Goal: Task Accomplishment & Management: Use online tool/utility

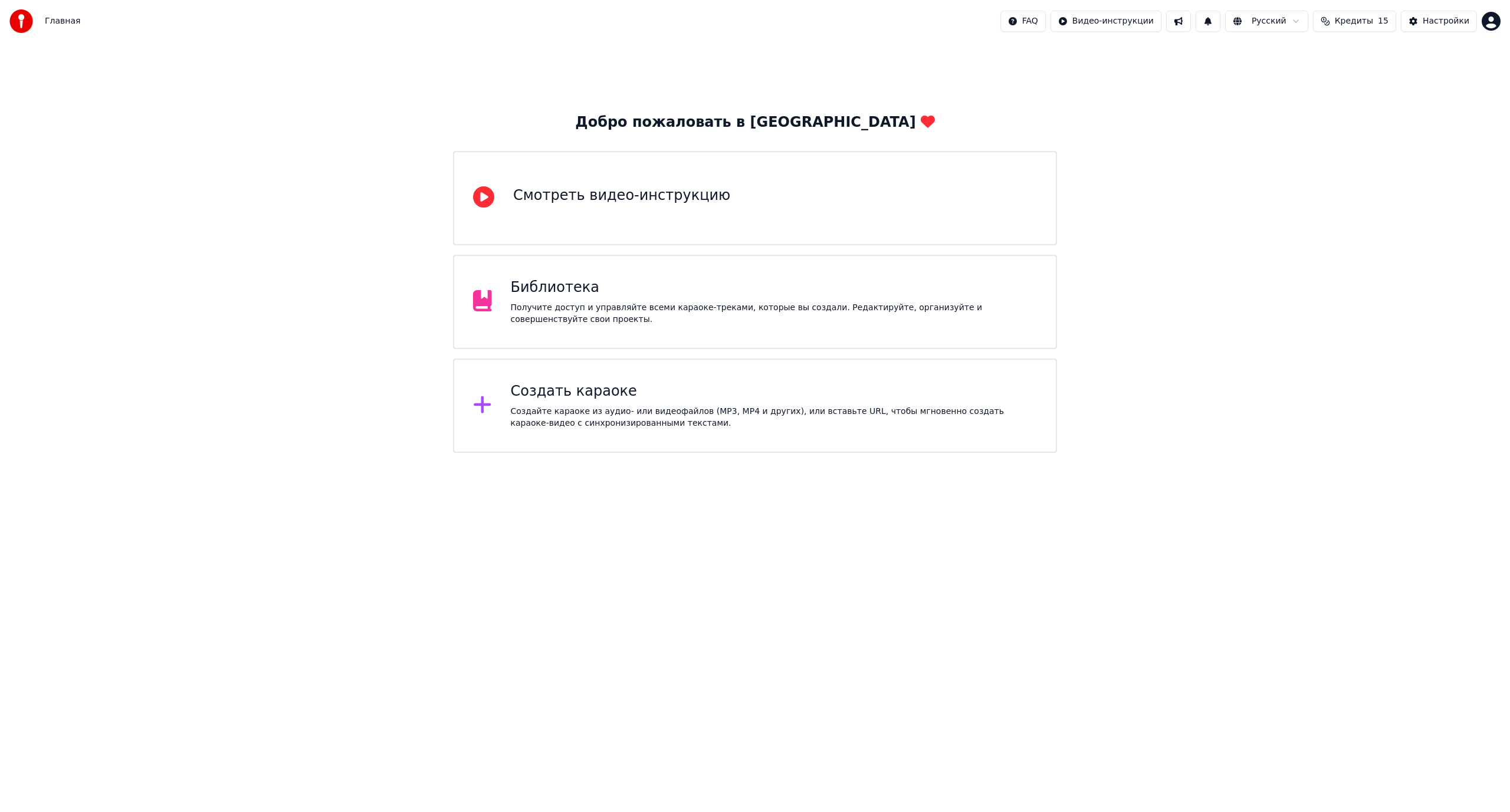
click at [633, 408] on div "Создайте караоке из аудио- или видеофайлов (MP3, MP4 и других), или вставьте UR…" at bounding box center [774, 418] width 527 height 24
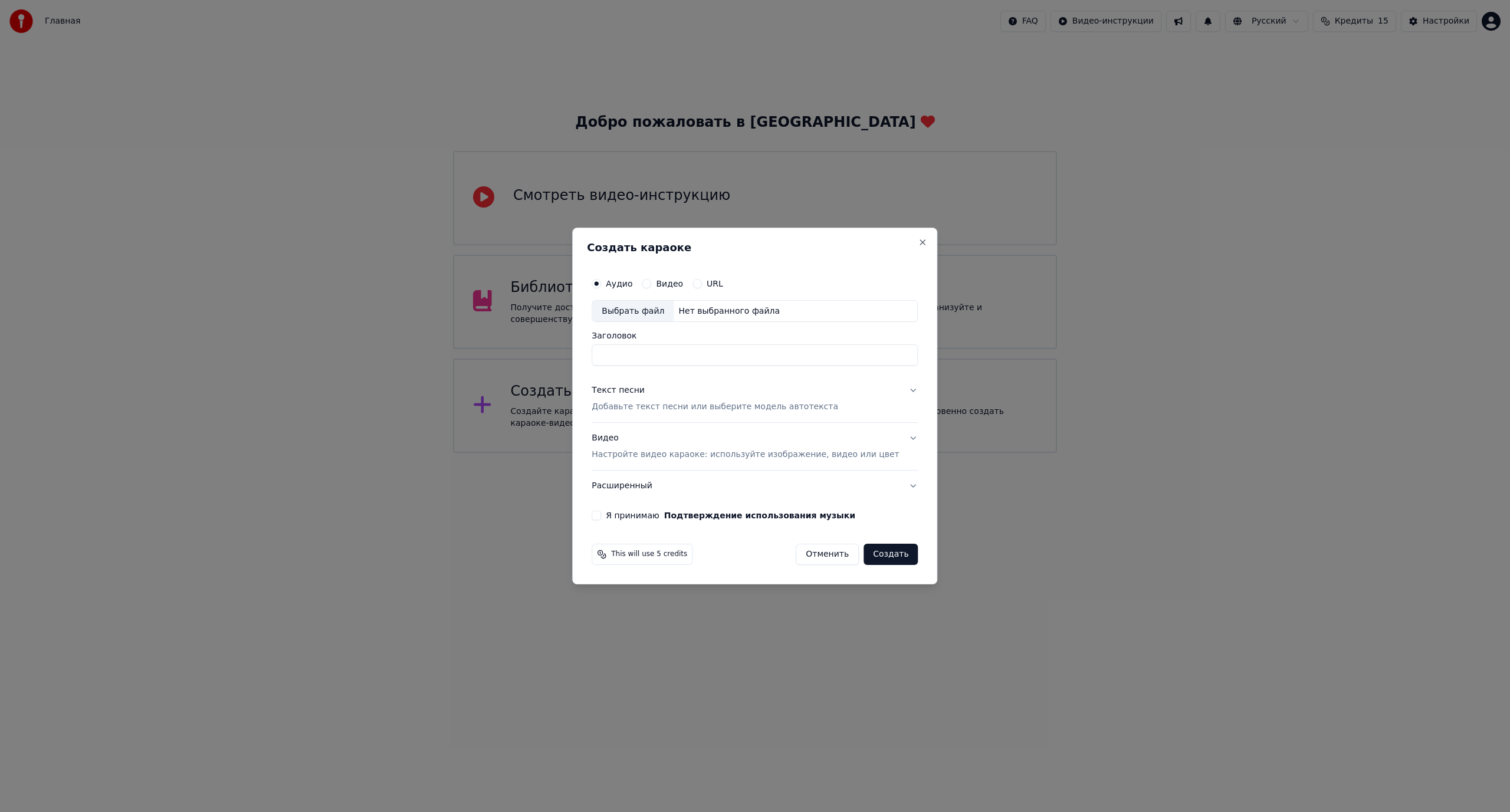
click at [647, 312] on div "Выбрать файл" at bounding box center [633, 311] width 81 height 21
type input "**********"
click at [656, 402] on p "Добавьте текст песни или выберите модель автотекста" at bounding box center [715, 407] width 247 height 12
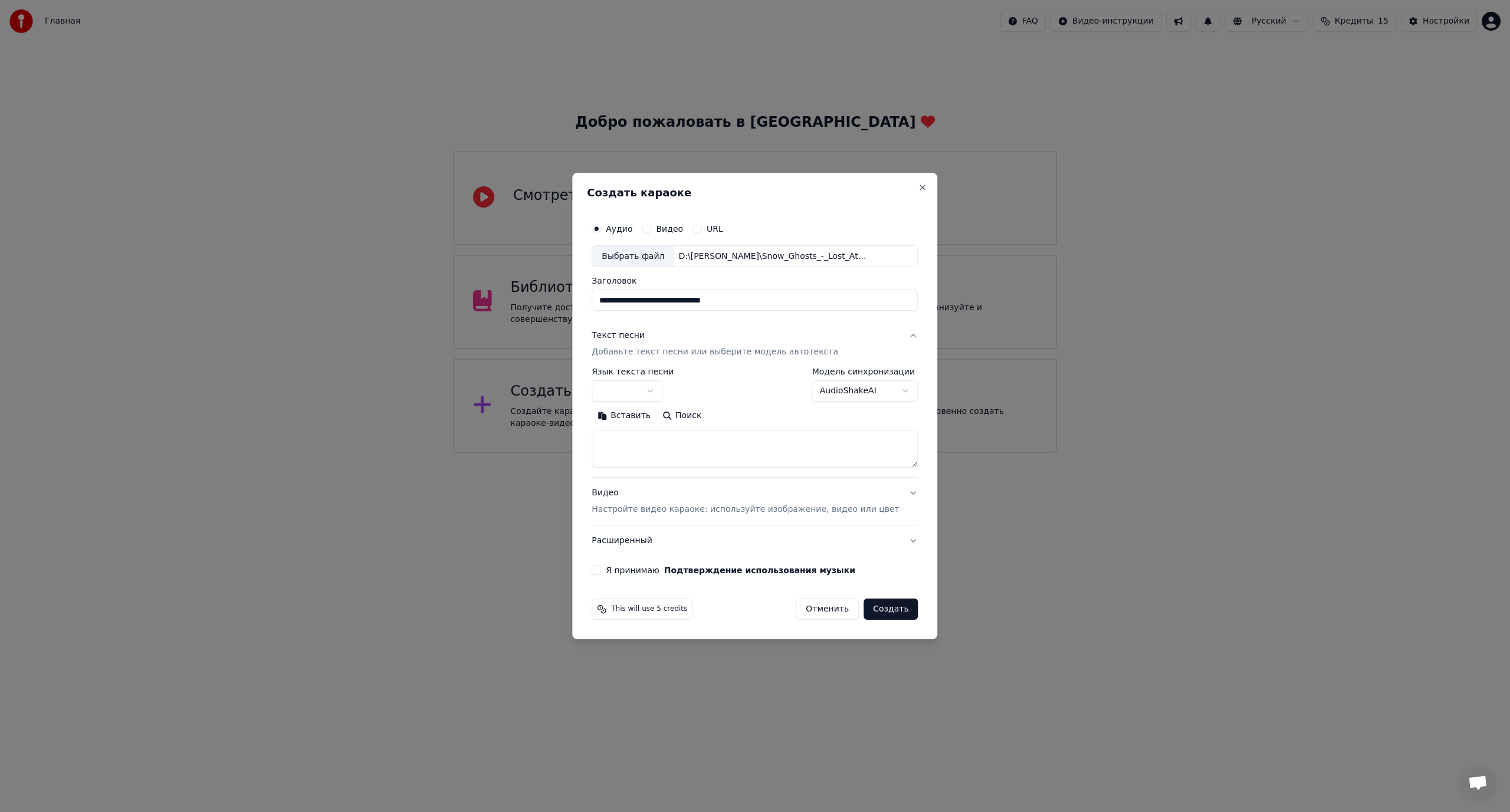
click at [638, 381] on body "**********" at bounding box center [755, 226] width 1510 height 453
select select "**"
click at [847, 383] on body "**********" at bounding box center [755, 226] width 1510 height 453
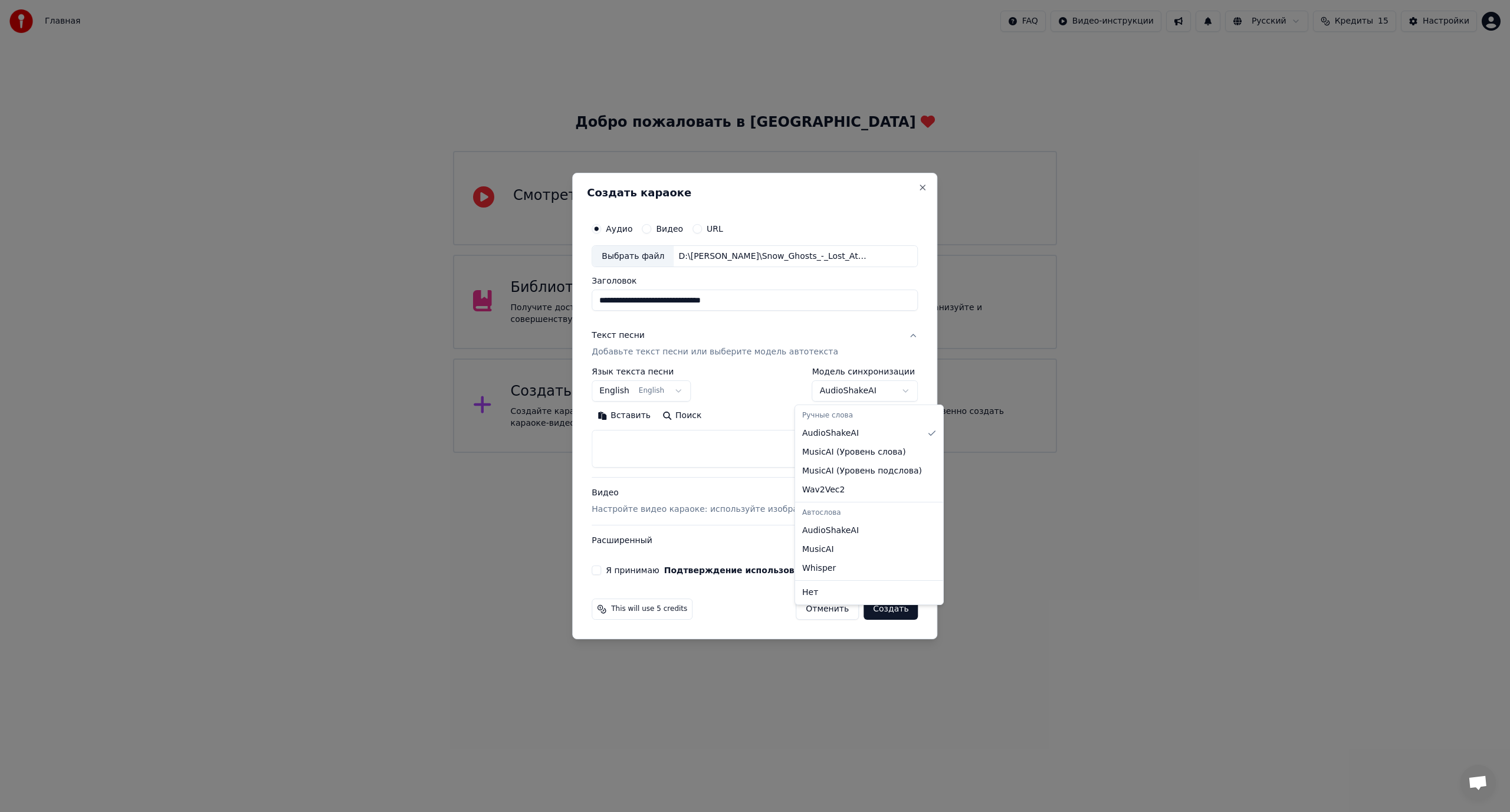
select select "**********"
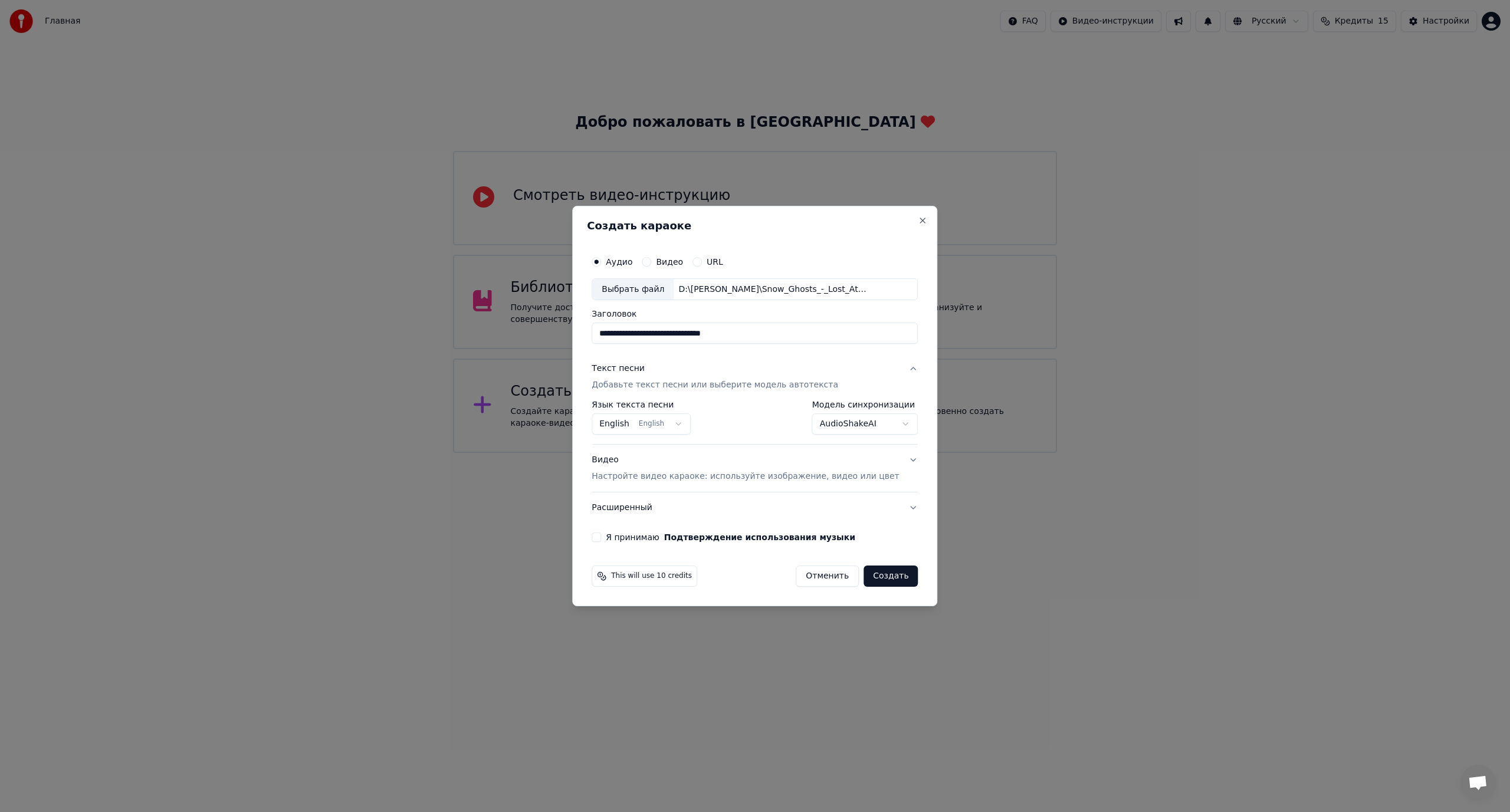
click at [601, 534] on button "Я принимаю Подтверждение использования музыки" at bounding box center [596, 537] width 9 height 9
click at [882, 574] on button "Создать" at bounding box center [891, 576] width 54 height 21
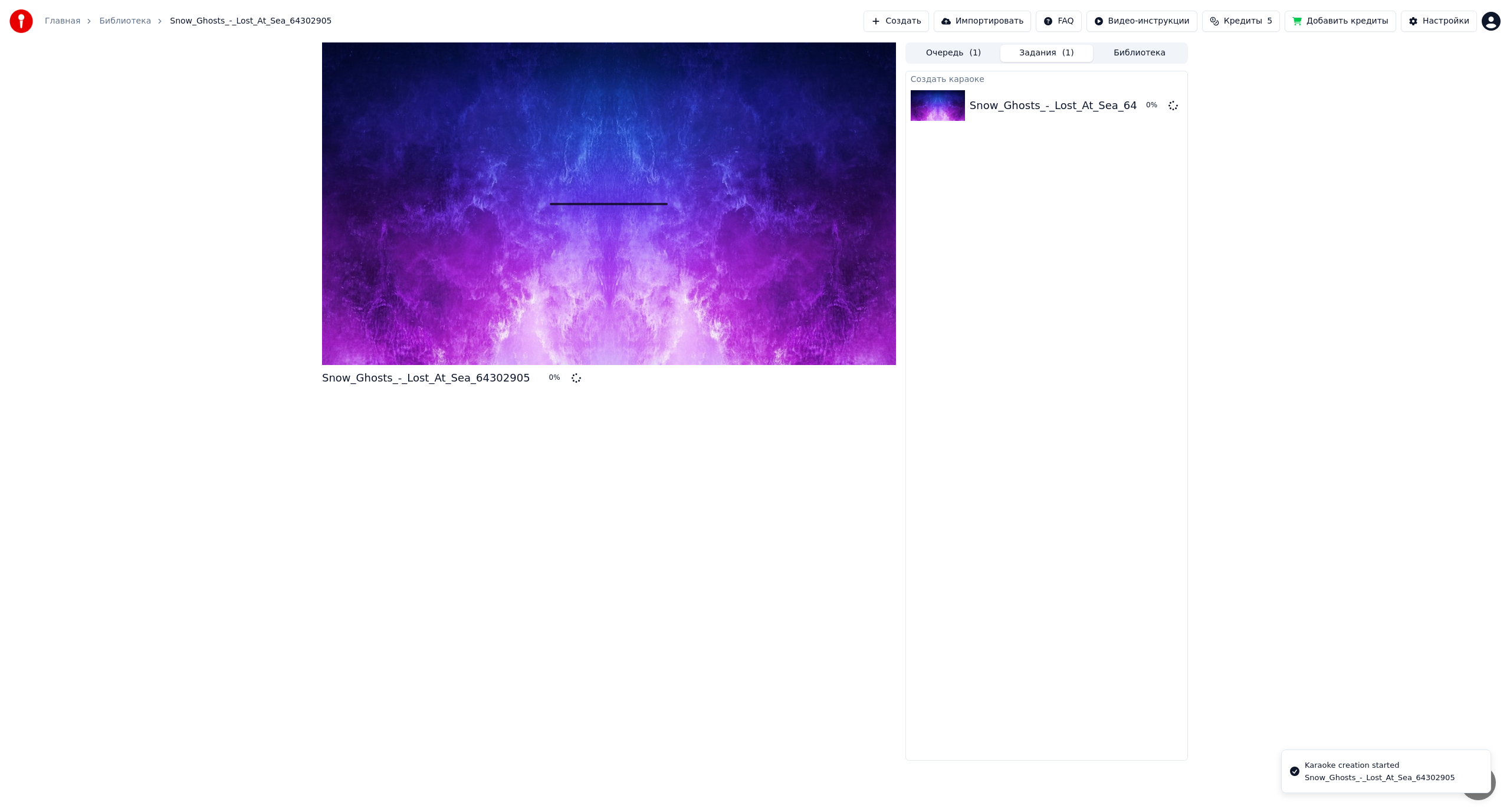
click at [929, 21] on button "Создать" at bounding box center [896, 21] width 65 height 21
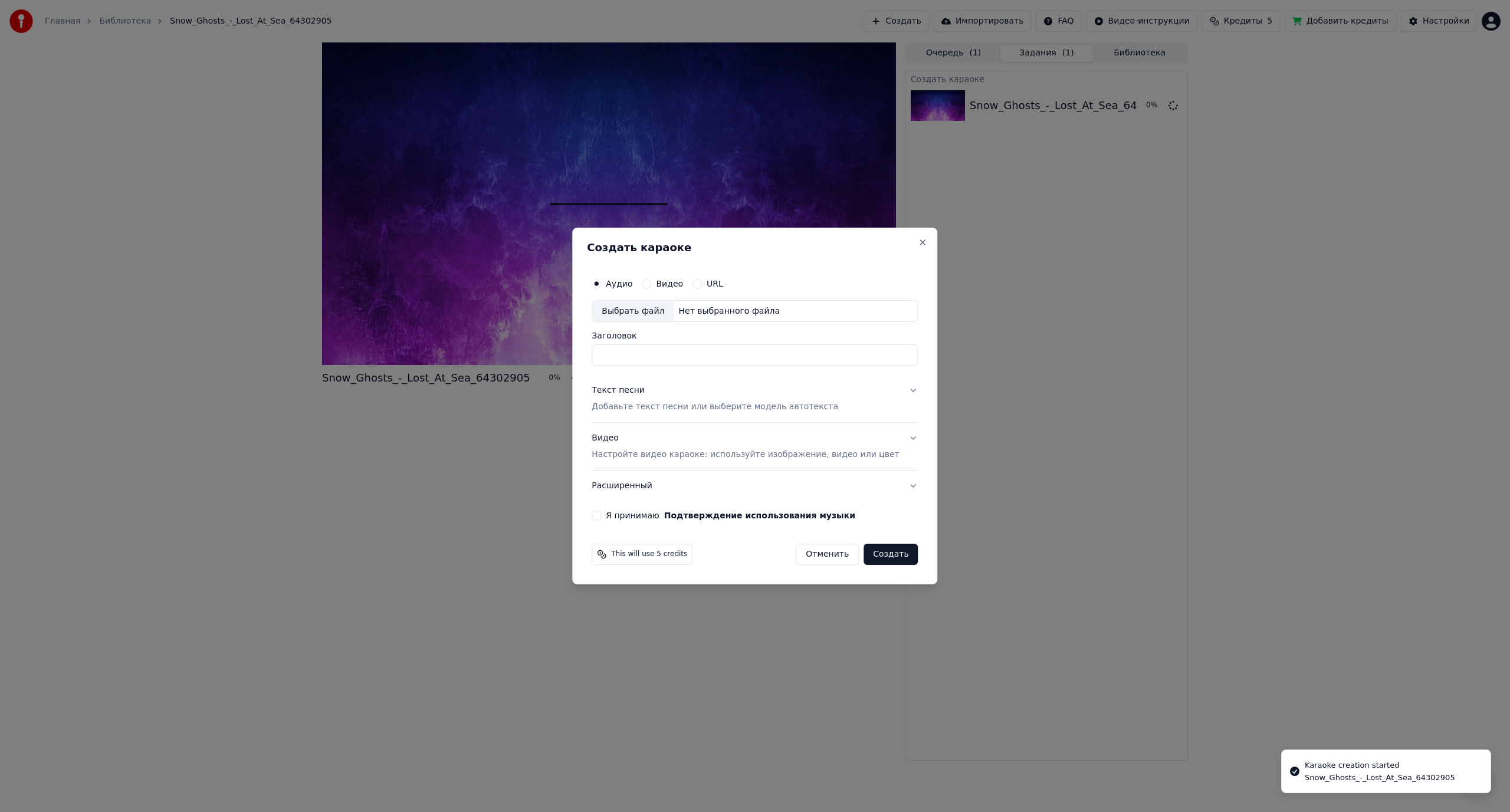
click at [639, 310] on div "Выбрать файл" at bounding box center [633, 311] width 81 height 21
type input "**********"
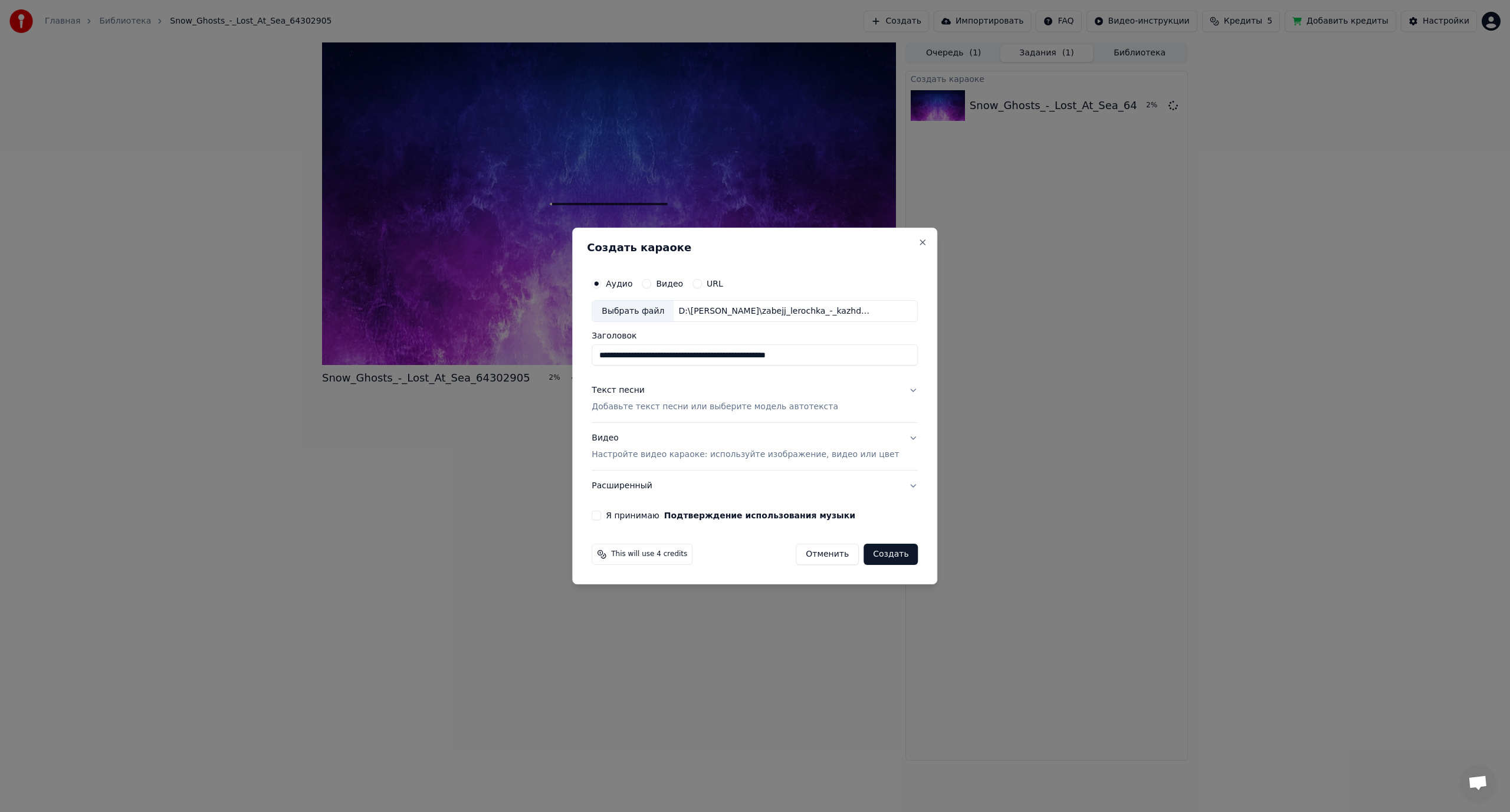
drag, startPoint x: 789, startPoint y: 352, endPoint x: 573, endPoint y: 348, distance: 216.0
click at [573, 348] on body "**********" at bounding box center [755, 406] width 1510 height 812
click at [638, 399] on div "Текст песни Добавьте текст песни или выберите модель автотекста" at bounding box center [715, 399] width 247 height 28
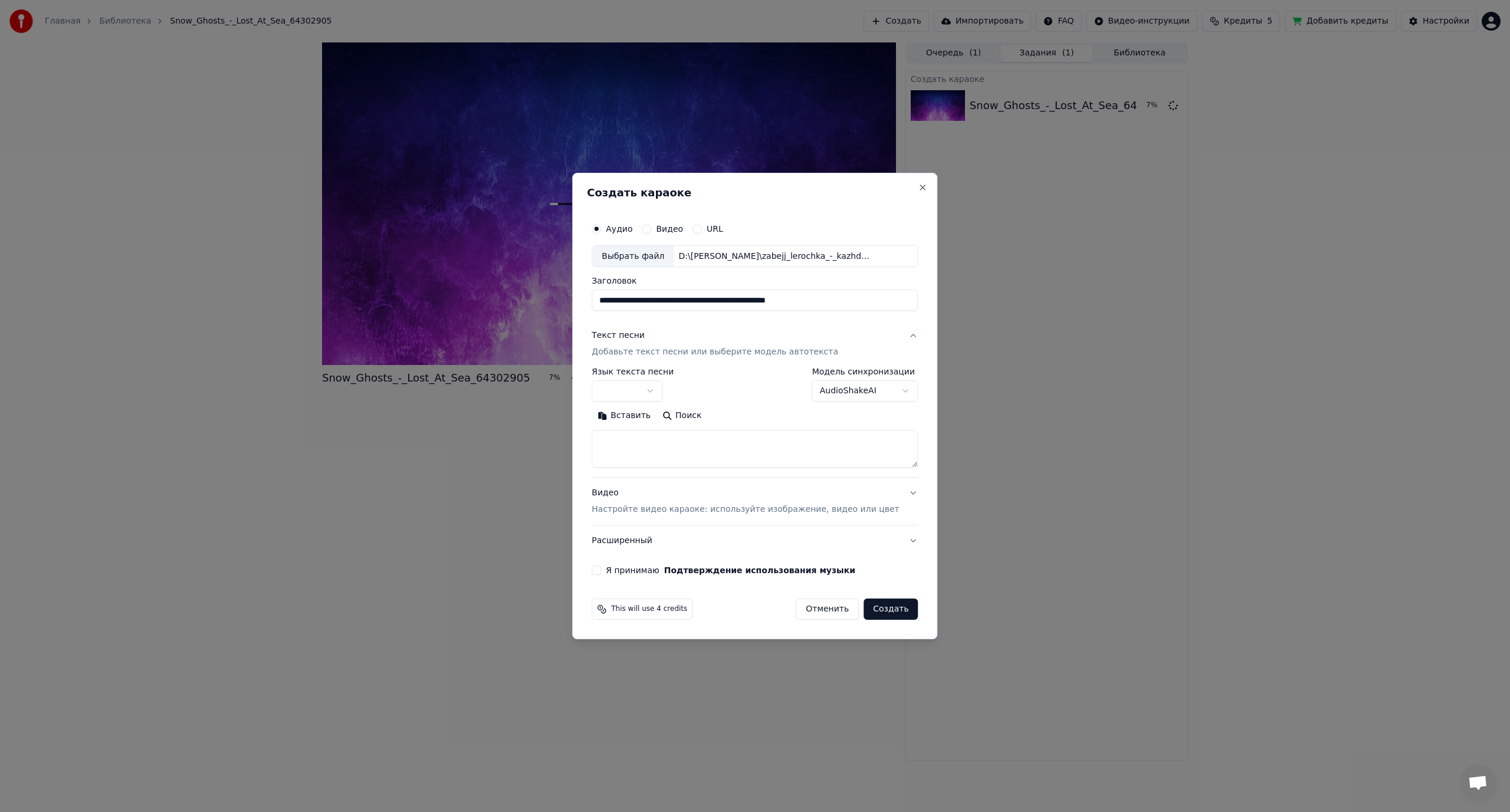
click at [636, 389] on body "**********" at bounding box center [755, 406] width 1510 height 812
select select "**"
click at [747, 443] on textarea at bounding box center [755, 450] width 326 height 38
paste textarea "**********"
drag, startPoint x: 893, startPoint y: 462, endPoint x: 909, endPoint y: 666, distance: 204.6
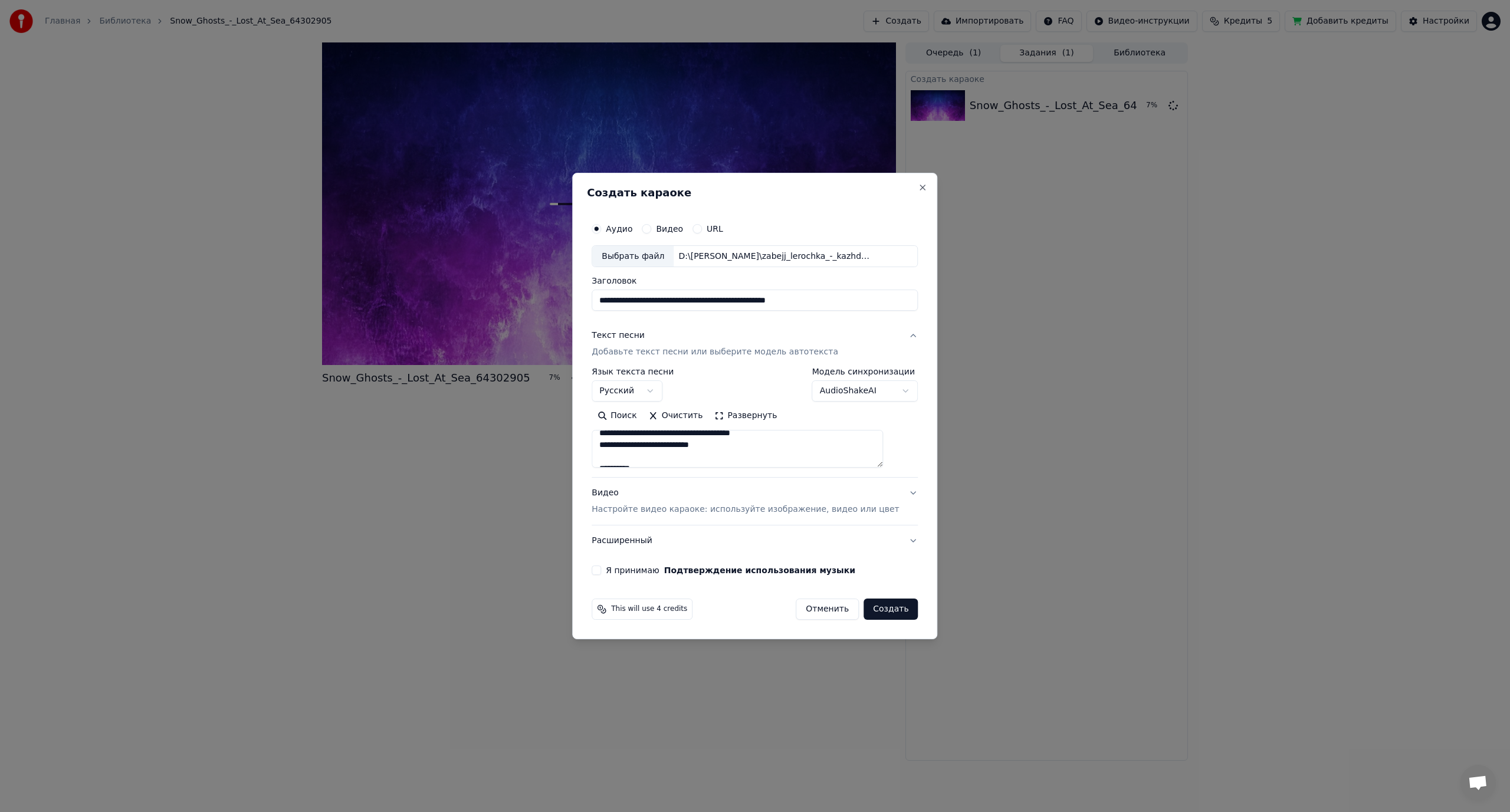
click at [929, 676] on body "**********" at bounding box center [755, 406] width 1510 height 812
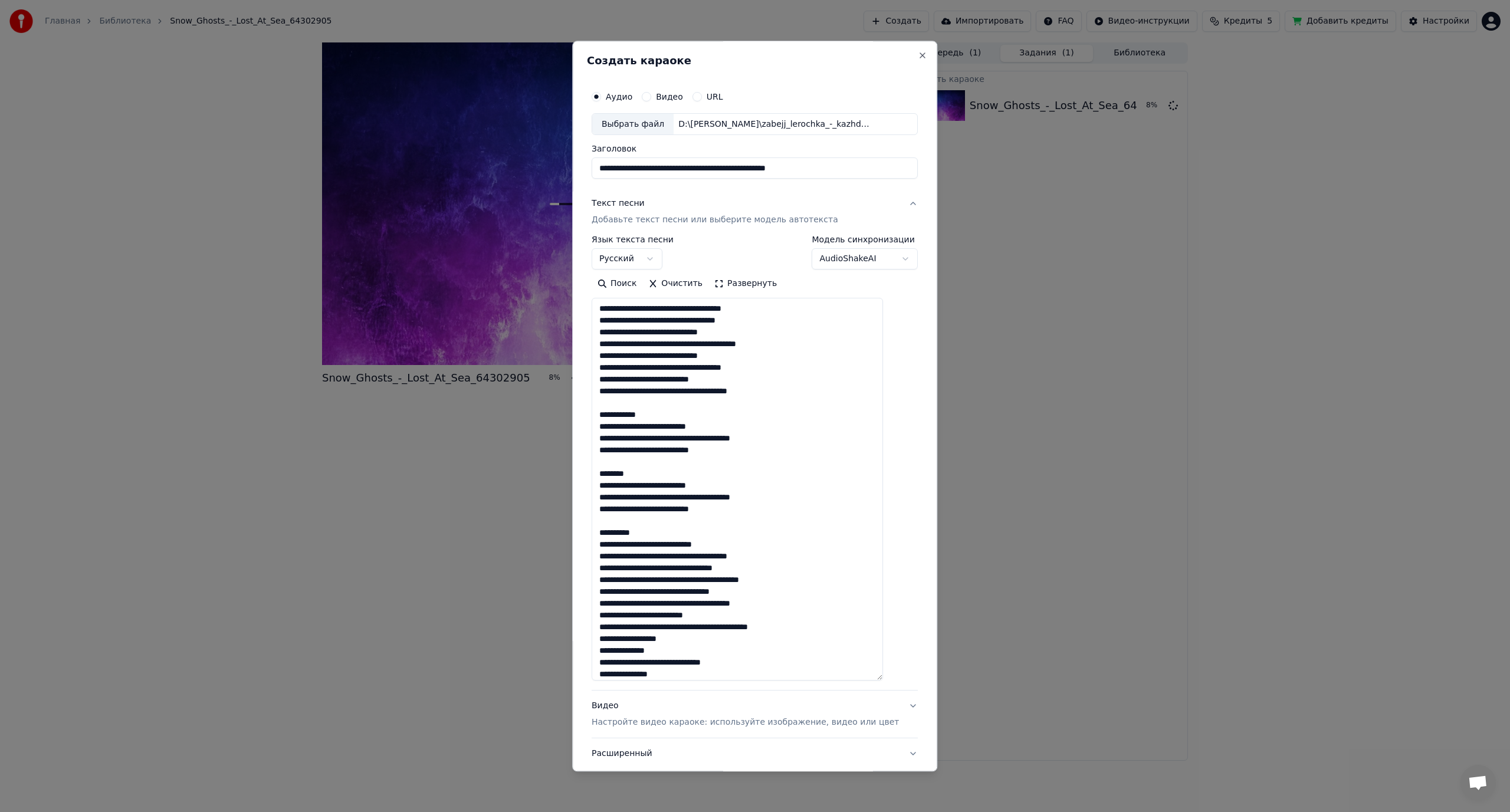
drag, startPoint x: 734, startPoint y: 309, endPoint x: 750, endPoint y: 309, distance: 16.0
click at [750, 309] on textarea at bounding box center [737, 490] width 291 height 383
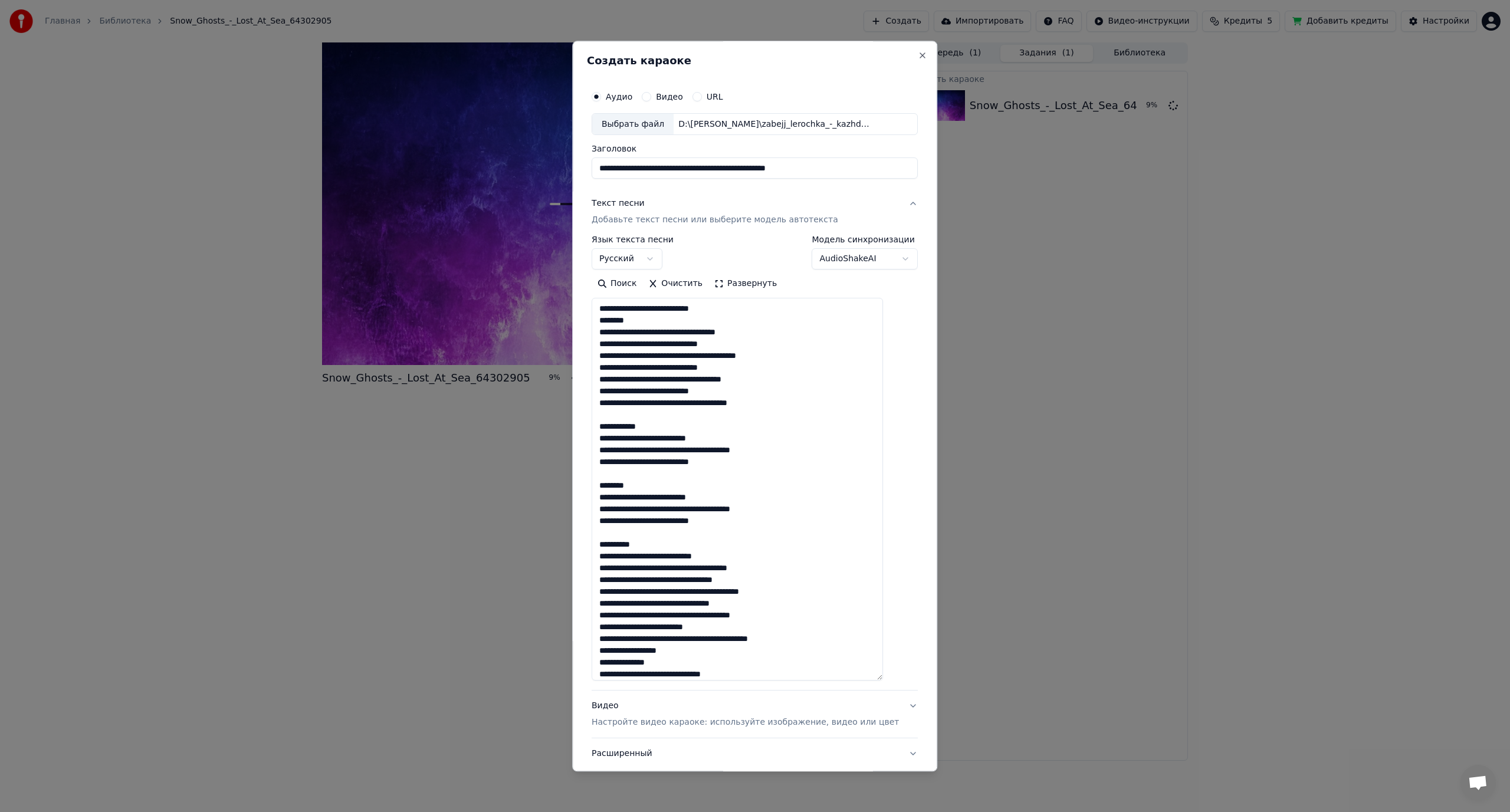
click at [691, 331] on textarea at bounding box center [737, 490] width 291 height 383
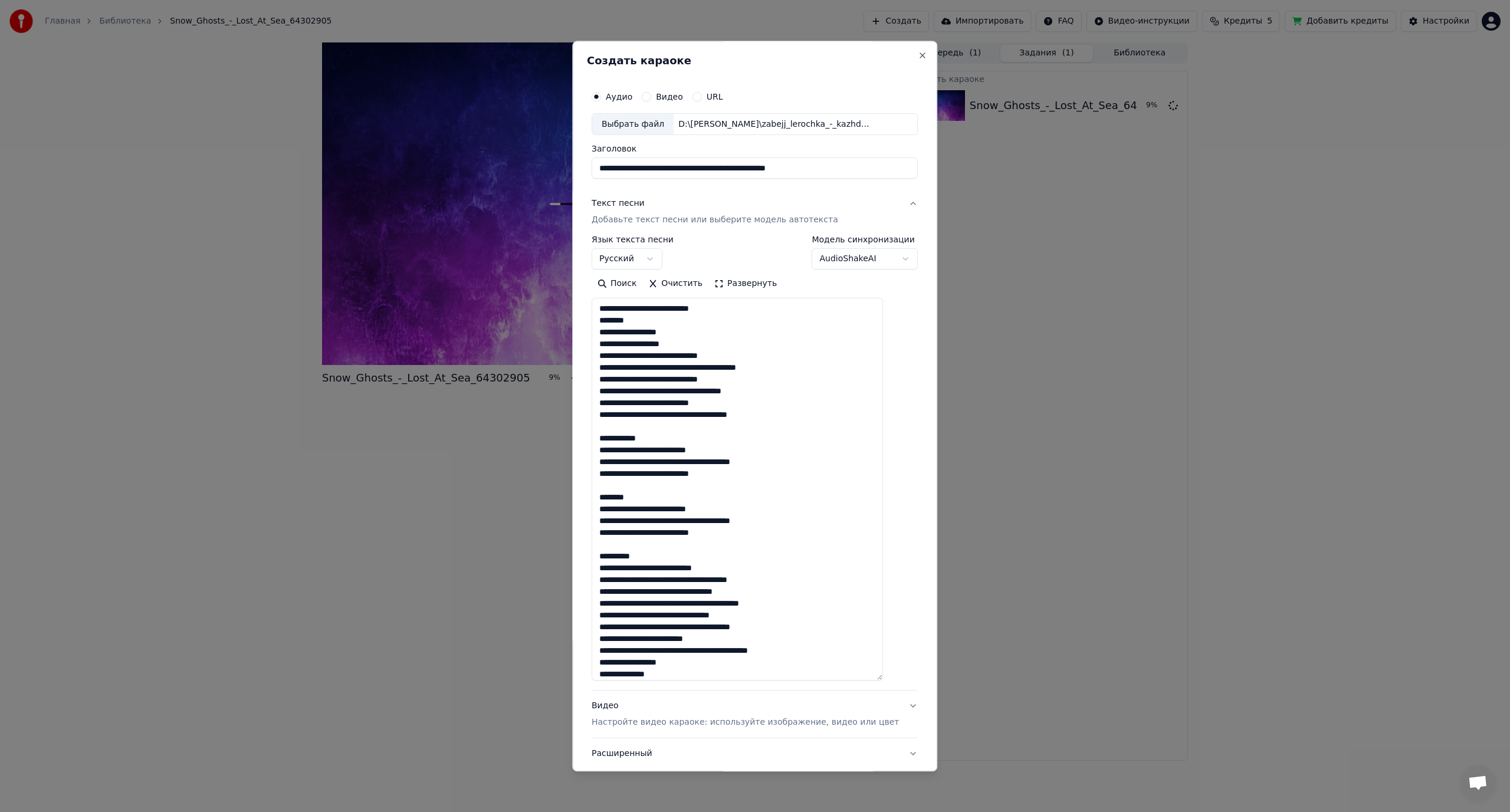
click at [685, 354] on textarea at bounding box center [737, 490] width 291 height 383
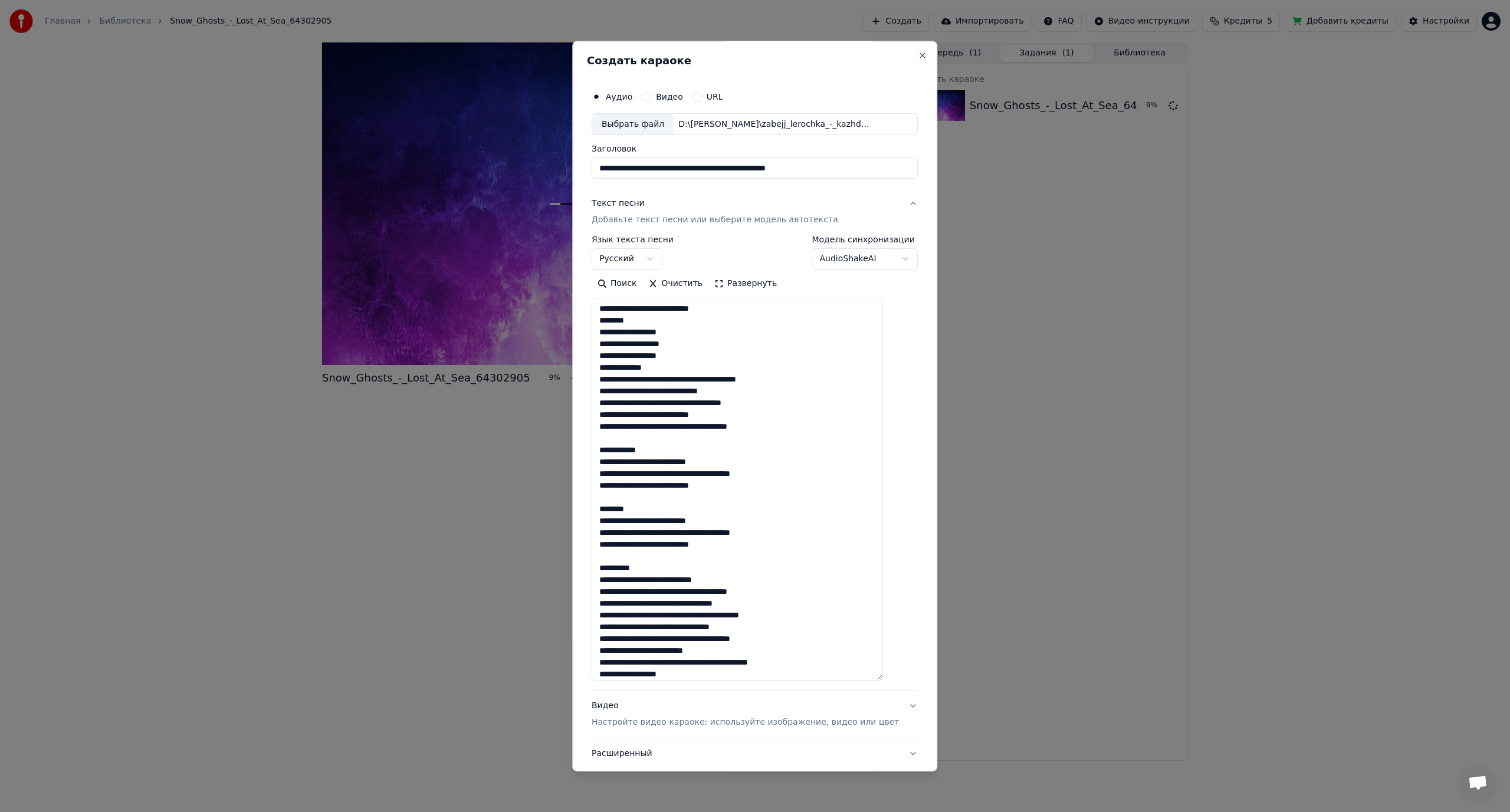
drag, startPoint x: 625, startPoint y: 378, endPoint x: 635, endPoint y: 378, distance: 10.0
click at [635, 378] on textarea at bounding box center [737, 490] width 291 height 383
click at [693, 378] on textarea at bounding box center [737, 490] width 291 height 383
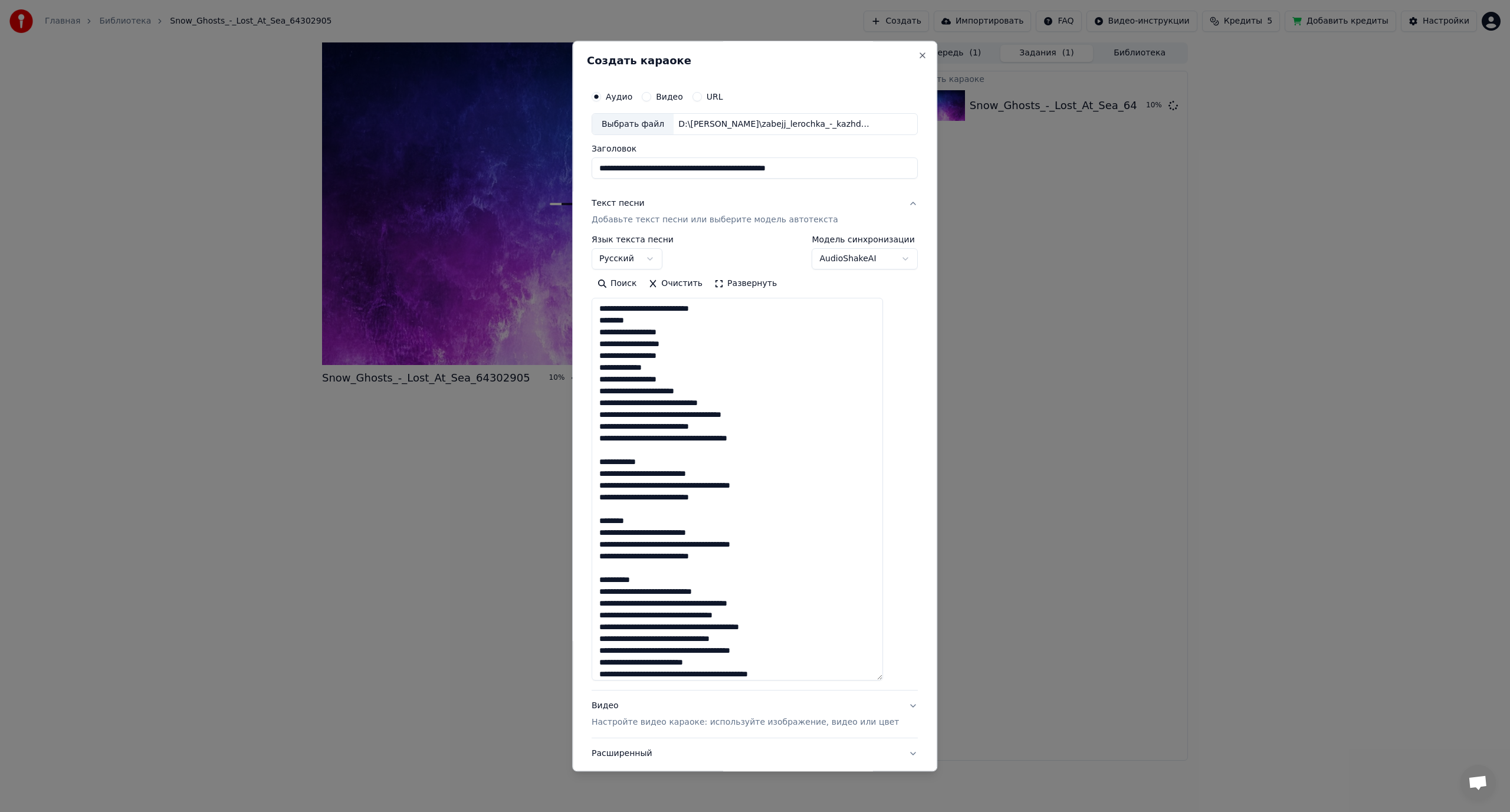
click at [680, 402] on textarea at bounding box center [737, 490] width 291 height 383
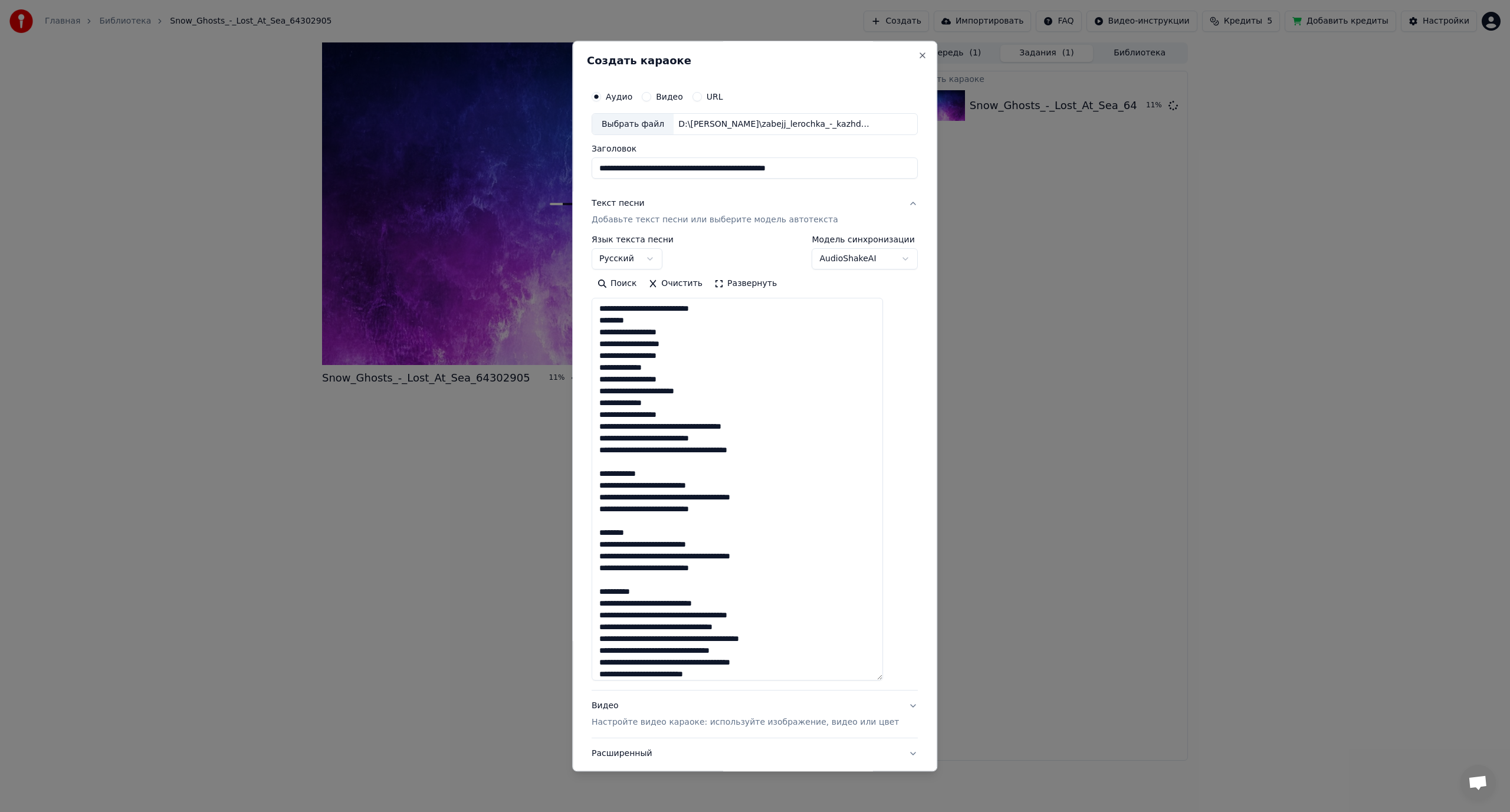
click at [676, 426] on textarea at bounding box center [737, 490] width 291 height 383
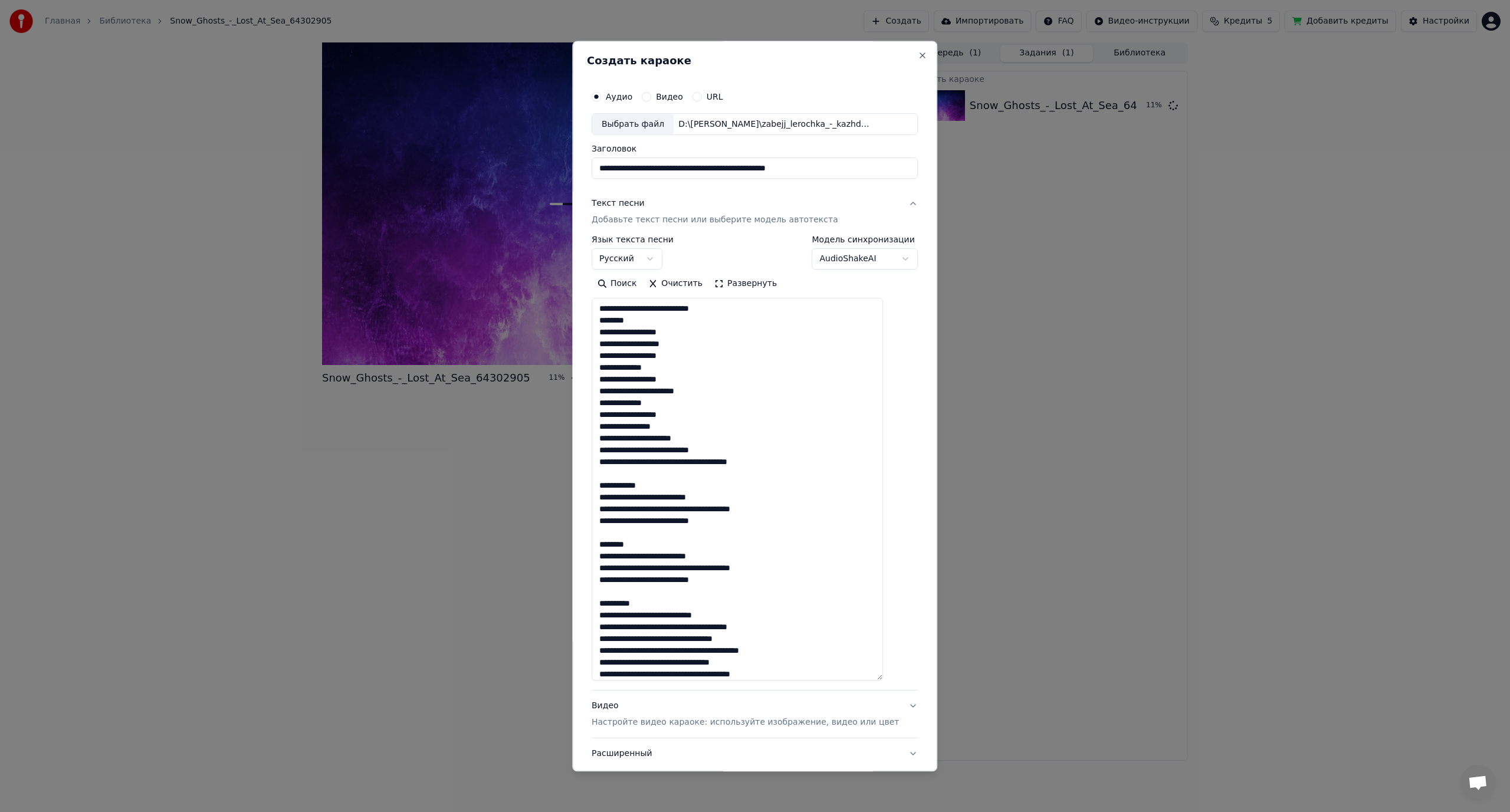
click at [681, 450] on textarea at bounding box center [737, 490] width 291 height 383
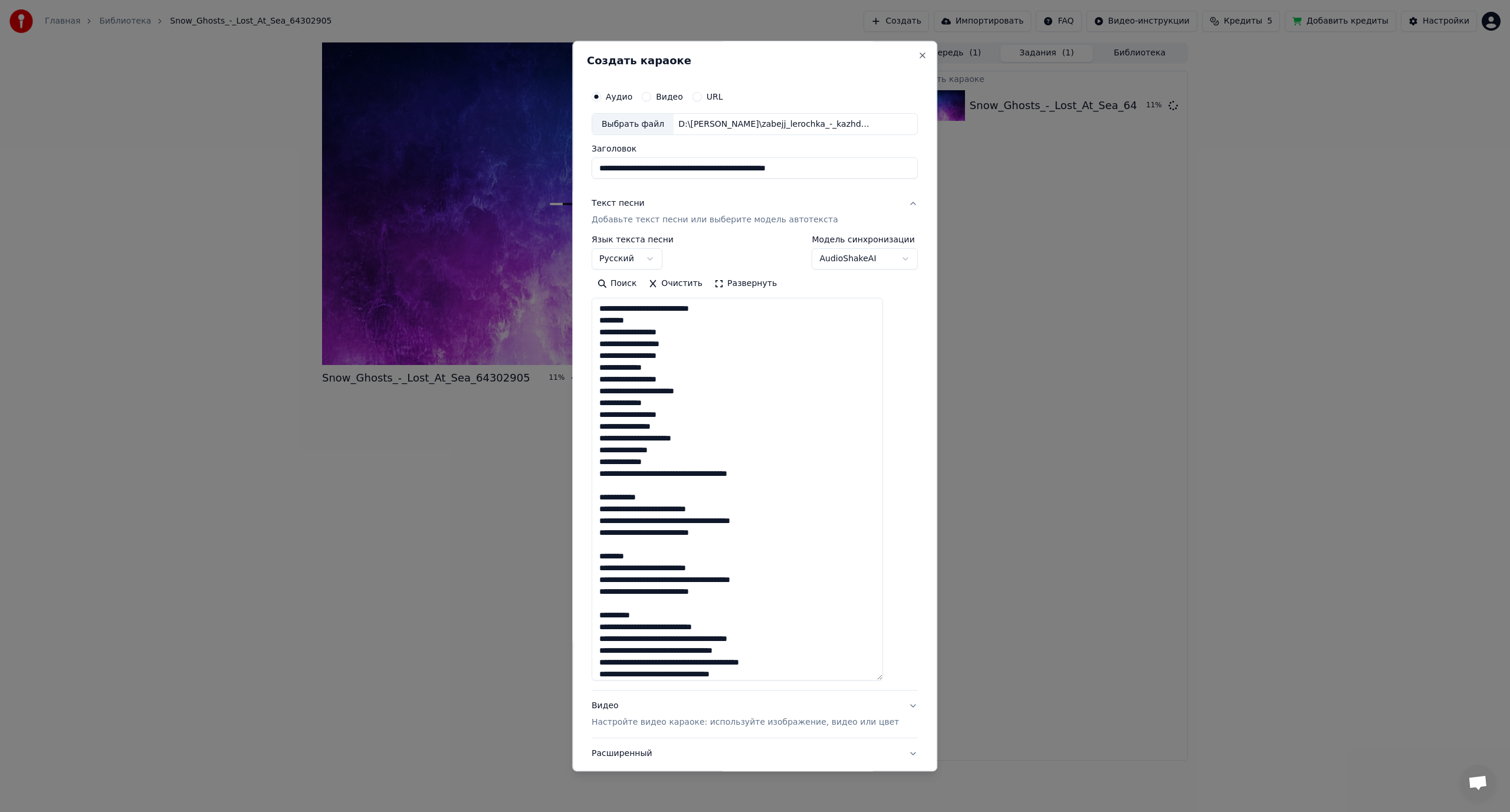
click at [721, 473] on textarea at bounding box center [737, 490] width 291 height 383
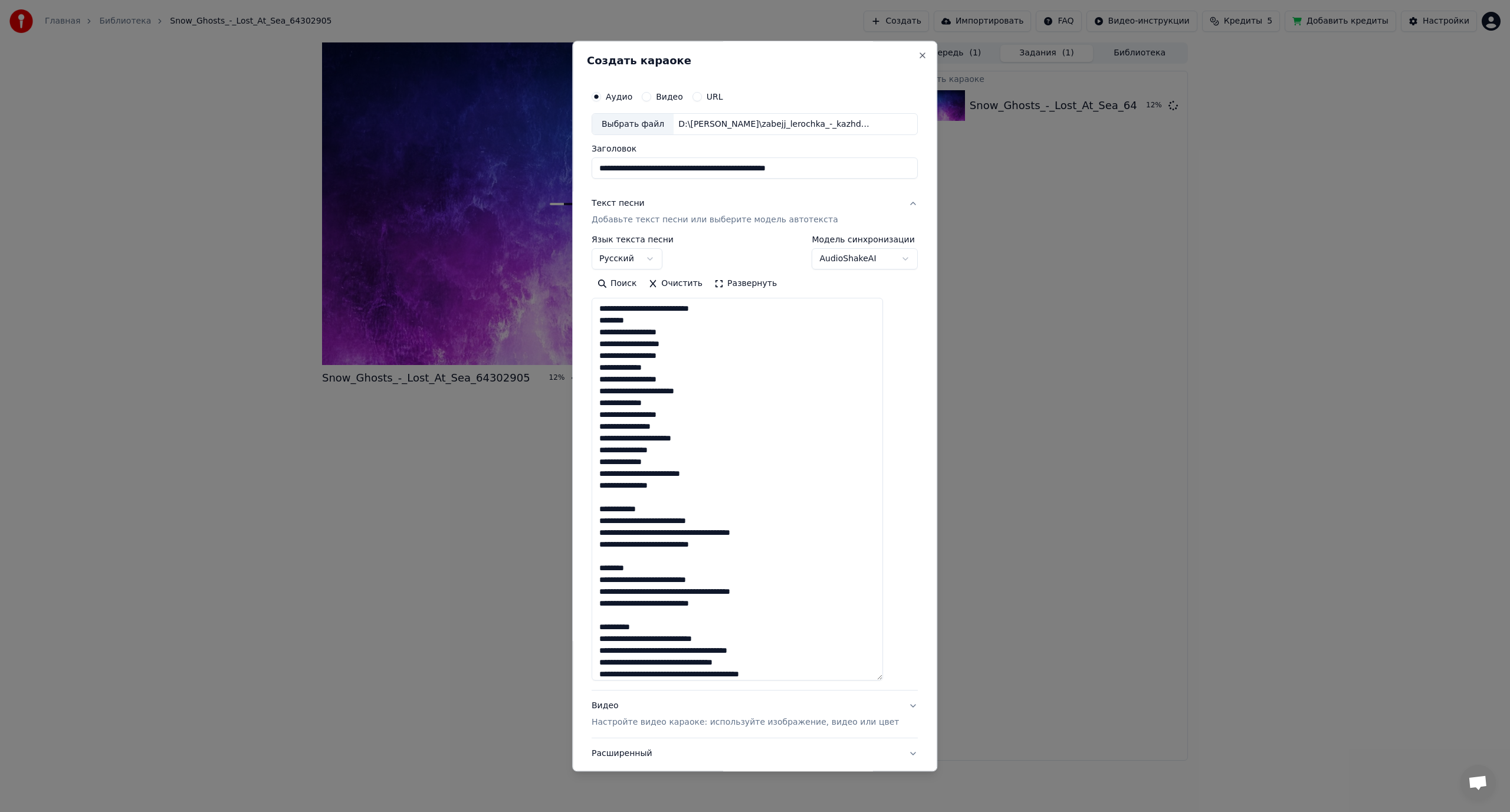
drag, startPoint x: 671, startPoint y: 510, endPoint x: 612, endPoint y: 513, distance: 59.1
click at [612, 513] on textarea at bounding box center [737, 490] width 291 height 383
click at [689, 510] on textarea at bounding box center [737, 490] width 291 height 383
click at [666, 507] on textarea at bounding box center [737, 490] width 291 height 383
click at [696, 533] on textarea at bounding box center [737, 490] width 291 height 383
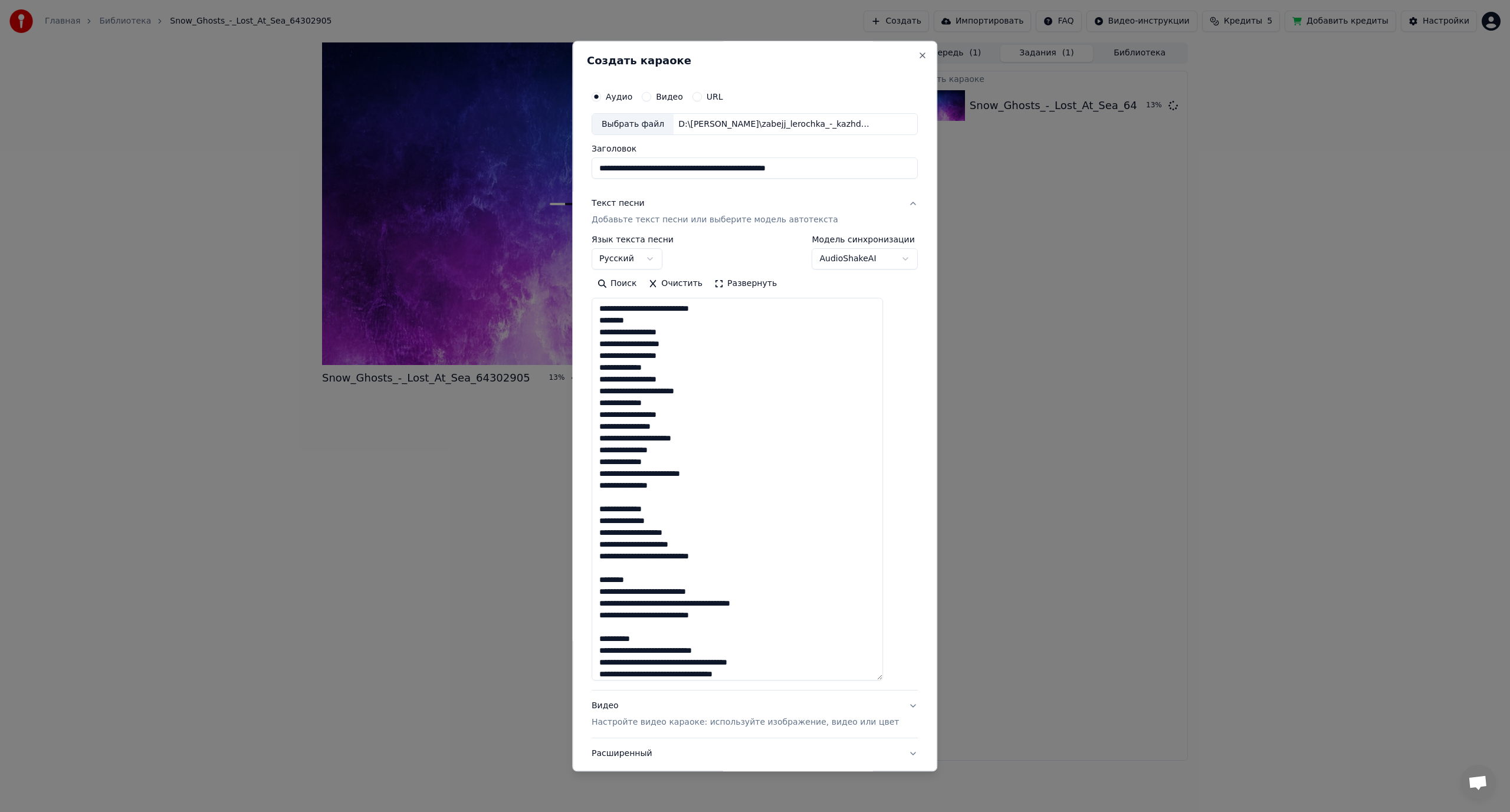
click at [666, 557] on textarea at bounding box center [737, 490] width 291 height 383
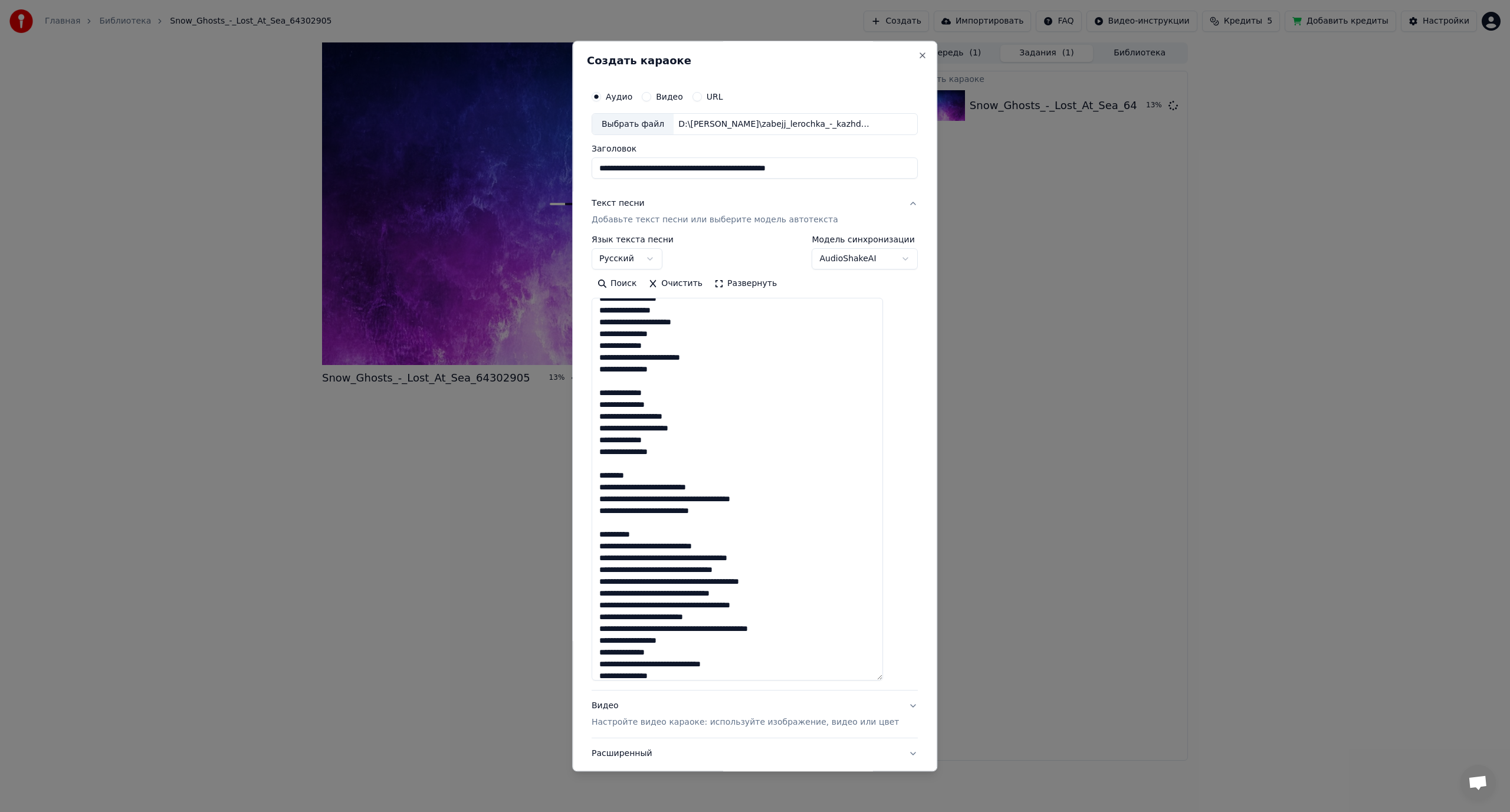
scroll to position [118, 0]
drag, startPoint x: 648, startPoint y: 473, endPoint x: 597, endPoint y: 478, distance: 51.2
click at [597, 478] on div "**********" at bounding box center [755, 406] width 365 height 731
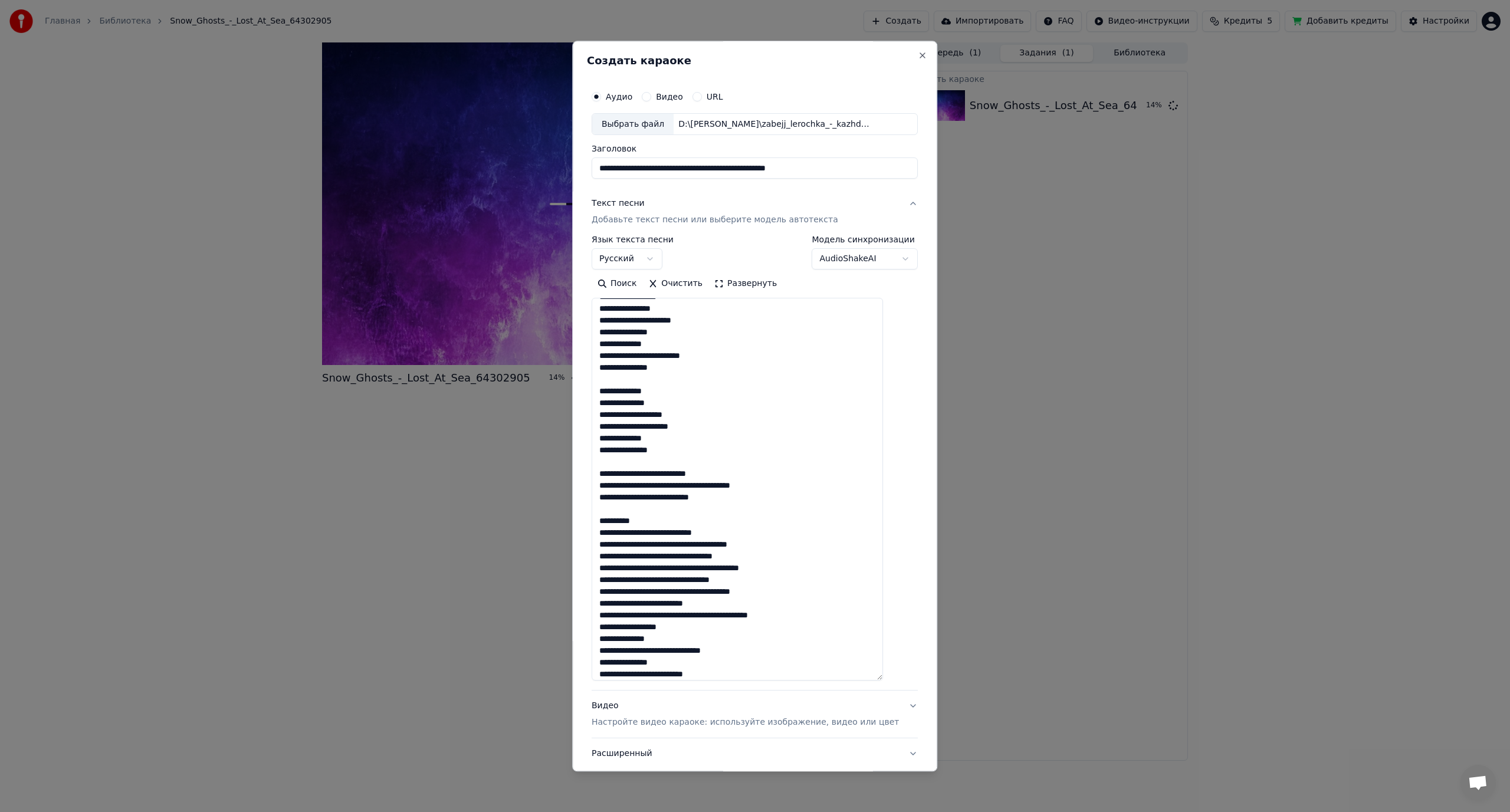
click at [666, 474] on textarea at bounding box center [737, 490] width 291 height 383
click at [696, 497] on textarea at bounding box center [737, 490] width 291 height 383
click at [666, 520] on textarea at bounding box center [737, 490] width 291 height 383
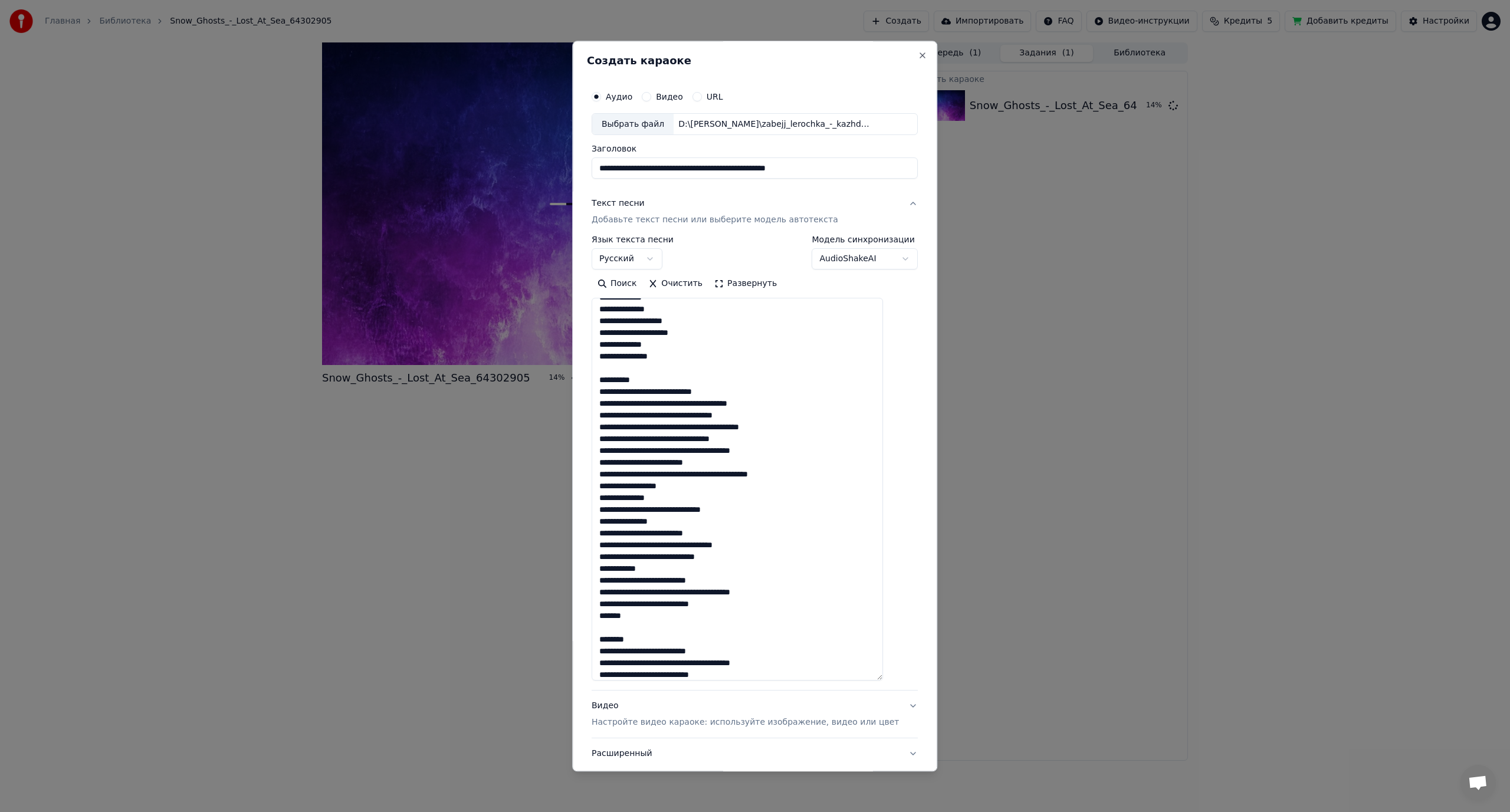
scroll to position [295, 0]
drag, startPoint x: 659, startPoint y: 379, endPoint x: 591, endPoint y: 382, distance: 68.1
click at [591, 382] on div "**********" at bounding box center [755, 406] width 365 height 731
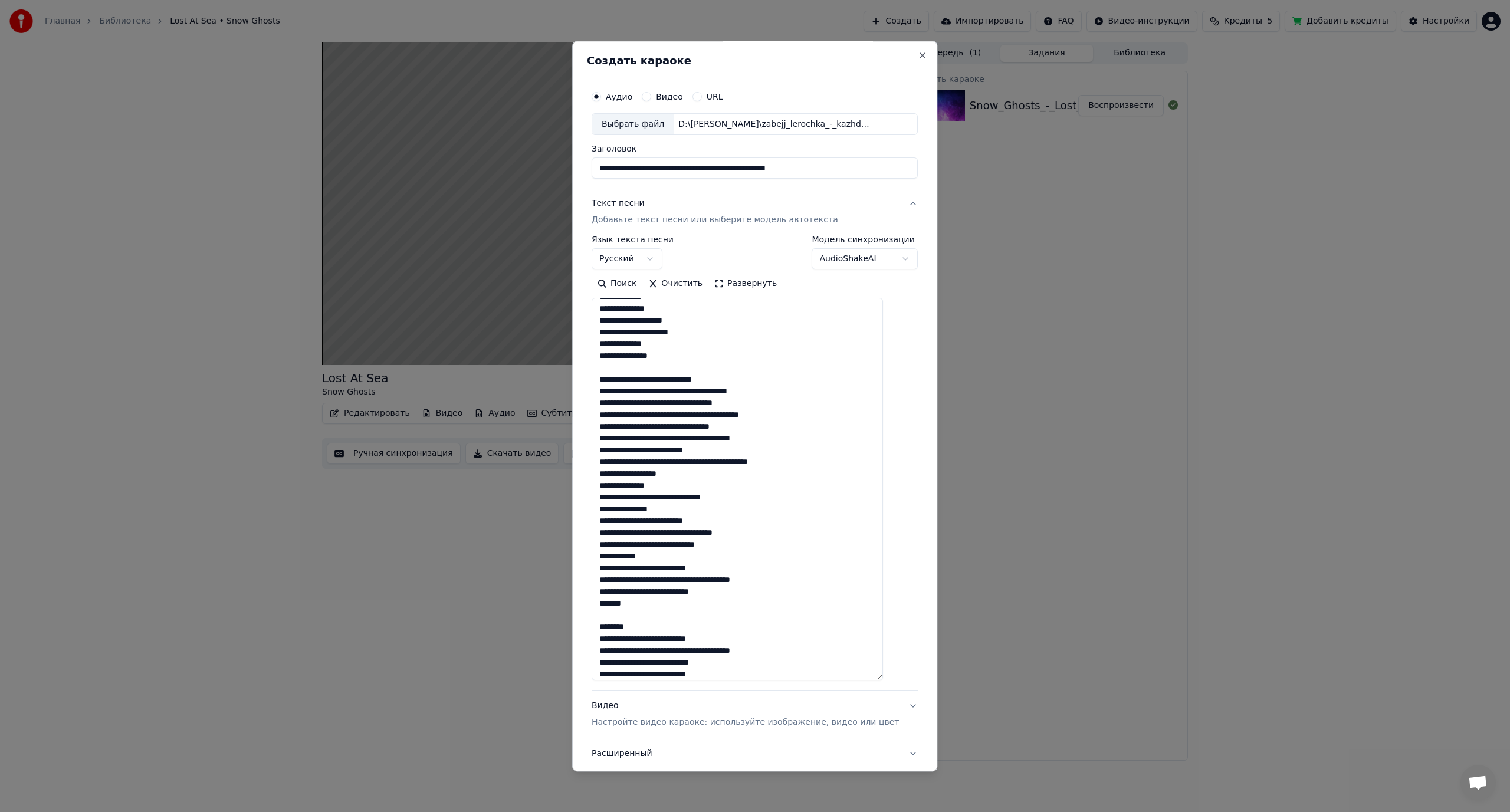
click at [711, 391] on textarea at bounding box center [737, 490] width 291 height 383
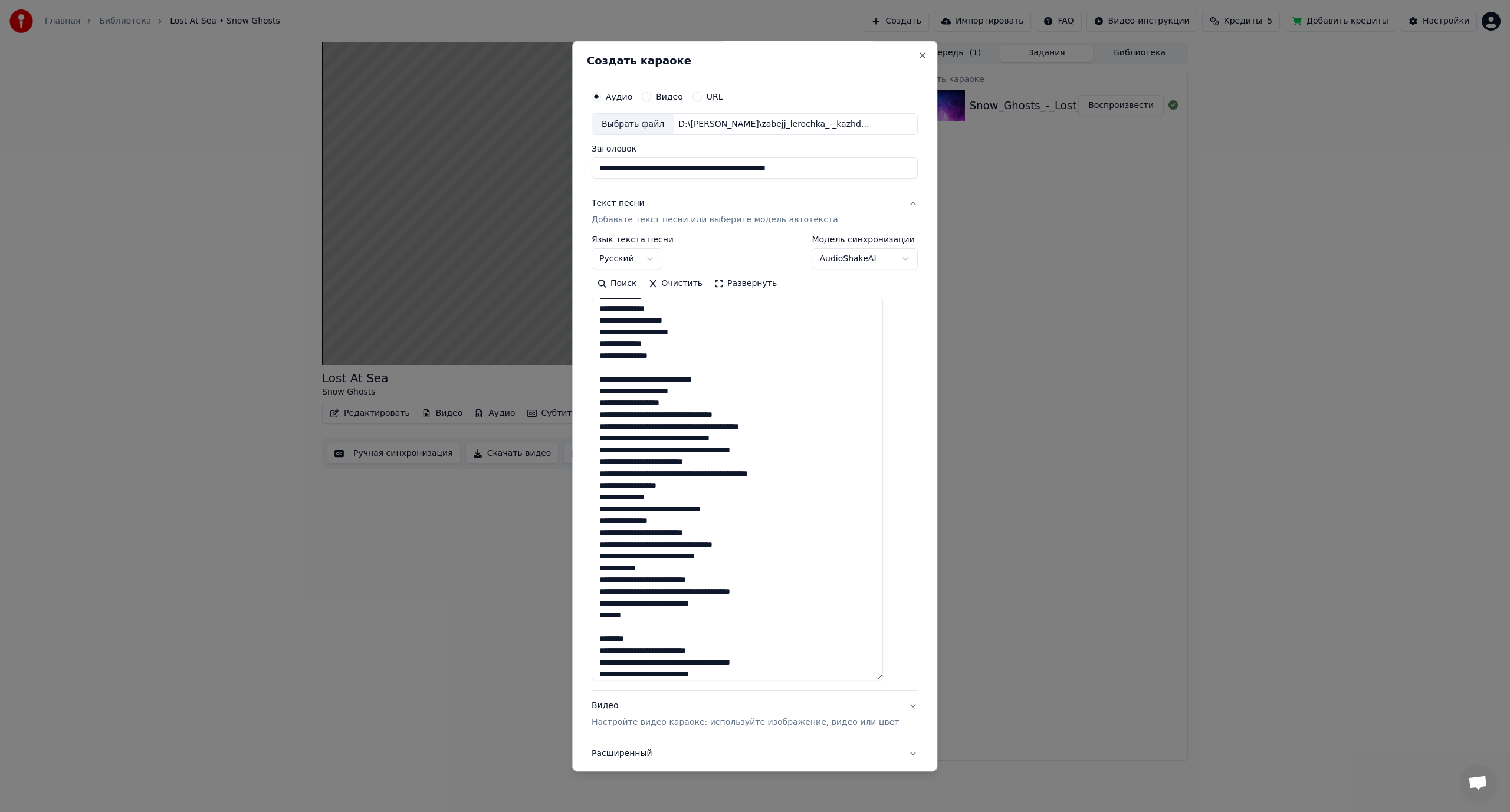
click at [682, 414] on textarea at bounding box center [737, 490] width 291 height 383
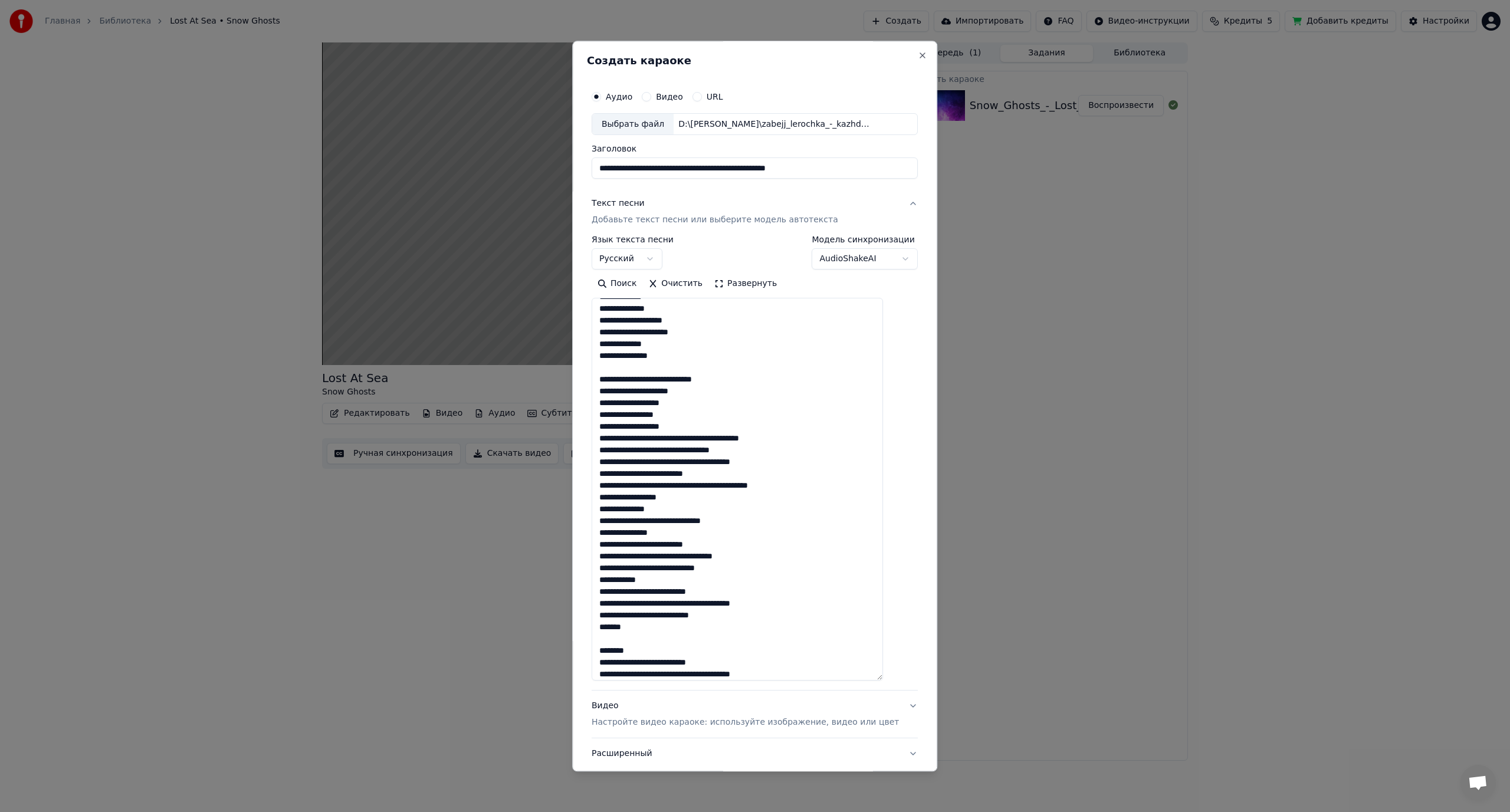
click at [710, 436] on textarea at bounding box center [737, 490] width 291 height 383
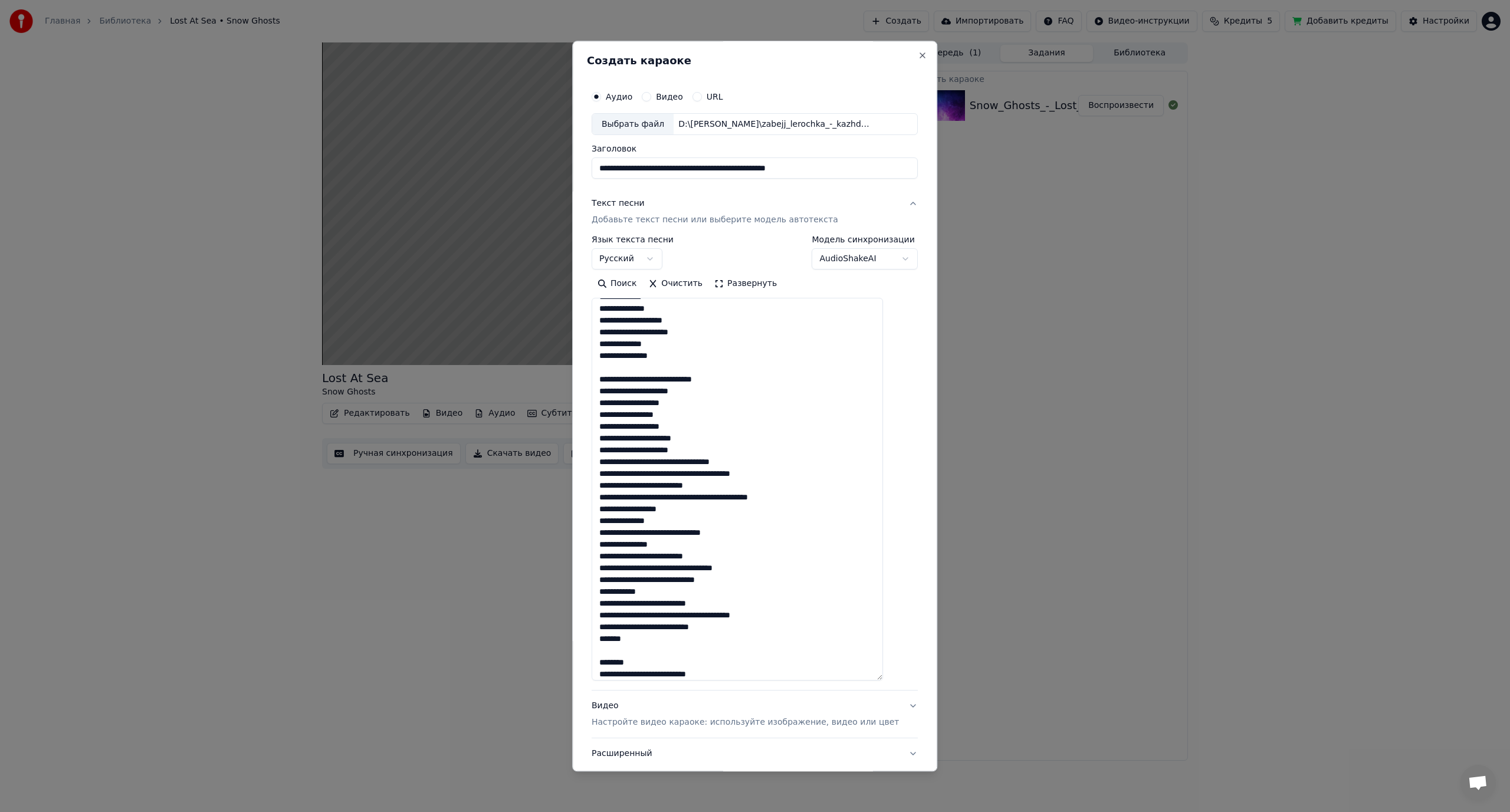
click at [679, 461] on textarea at bounding box center [737, 490] width 291 height 383
click at [705, 487] on textarea at bounding box center [737, 490] width 291 height 383
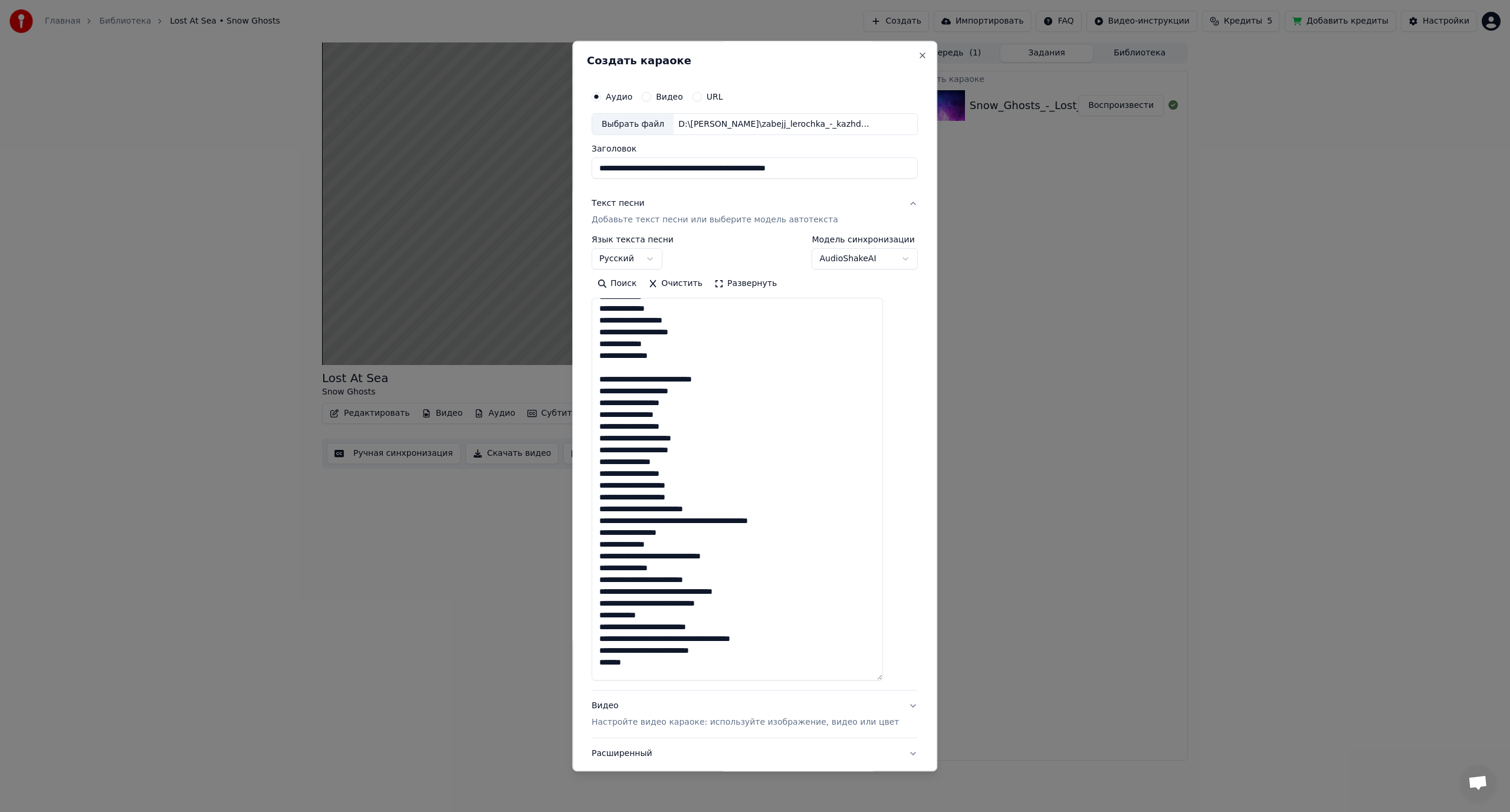
drag, startPoint x: 679, startPoint y: 510, endPoint x: 688, endPoint y: 511, distance: 9.1
click at [688, 511] on textarea at bounding box center [737, 490] width 291 height 383
click at [704, 523] on textarea at bounding box center [737, 490] width 291 height 383
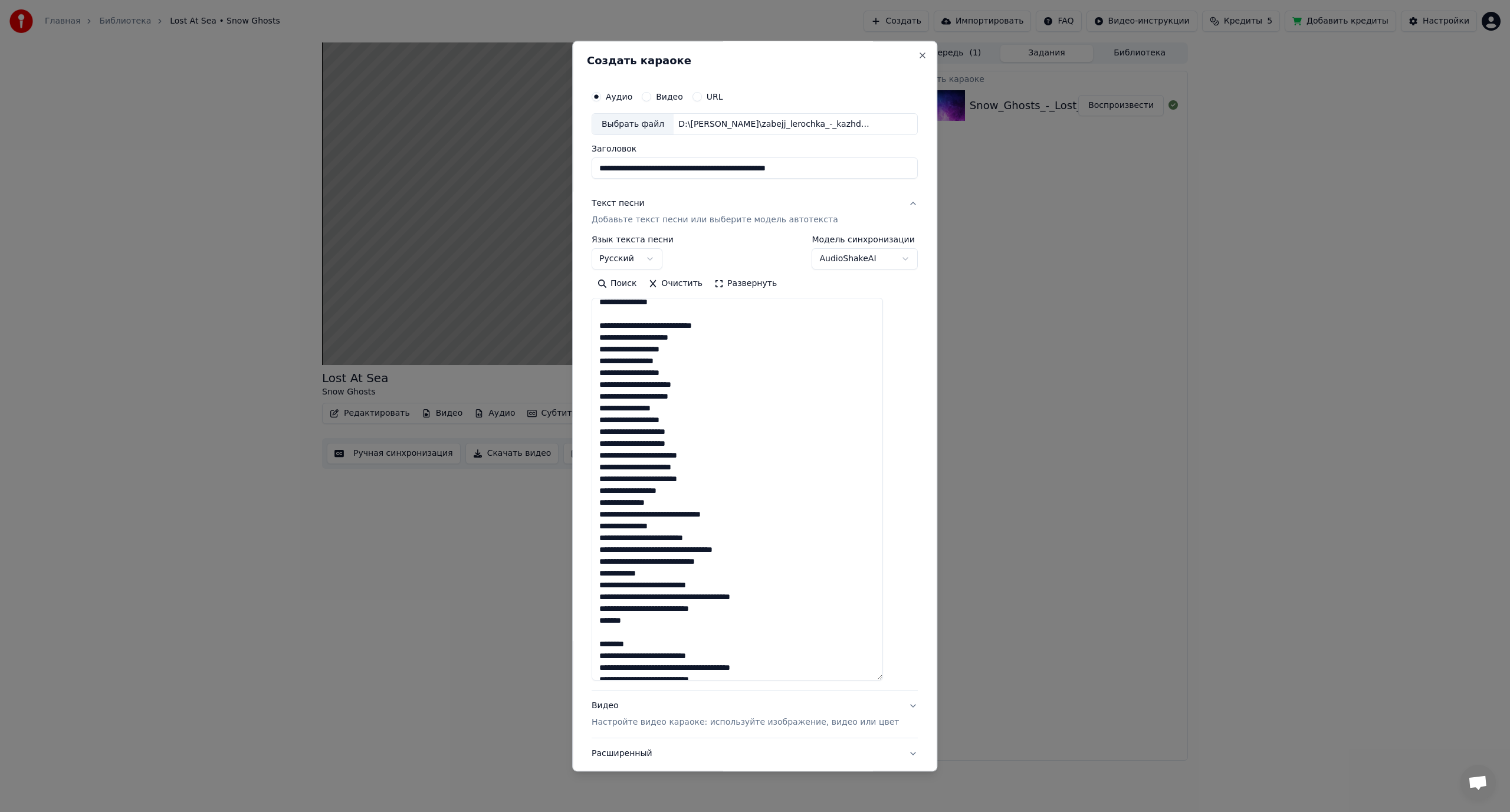
scroll to position [354, 0]
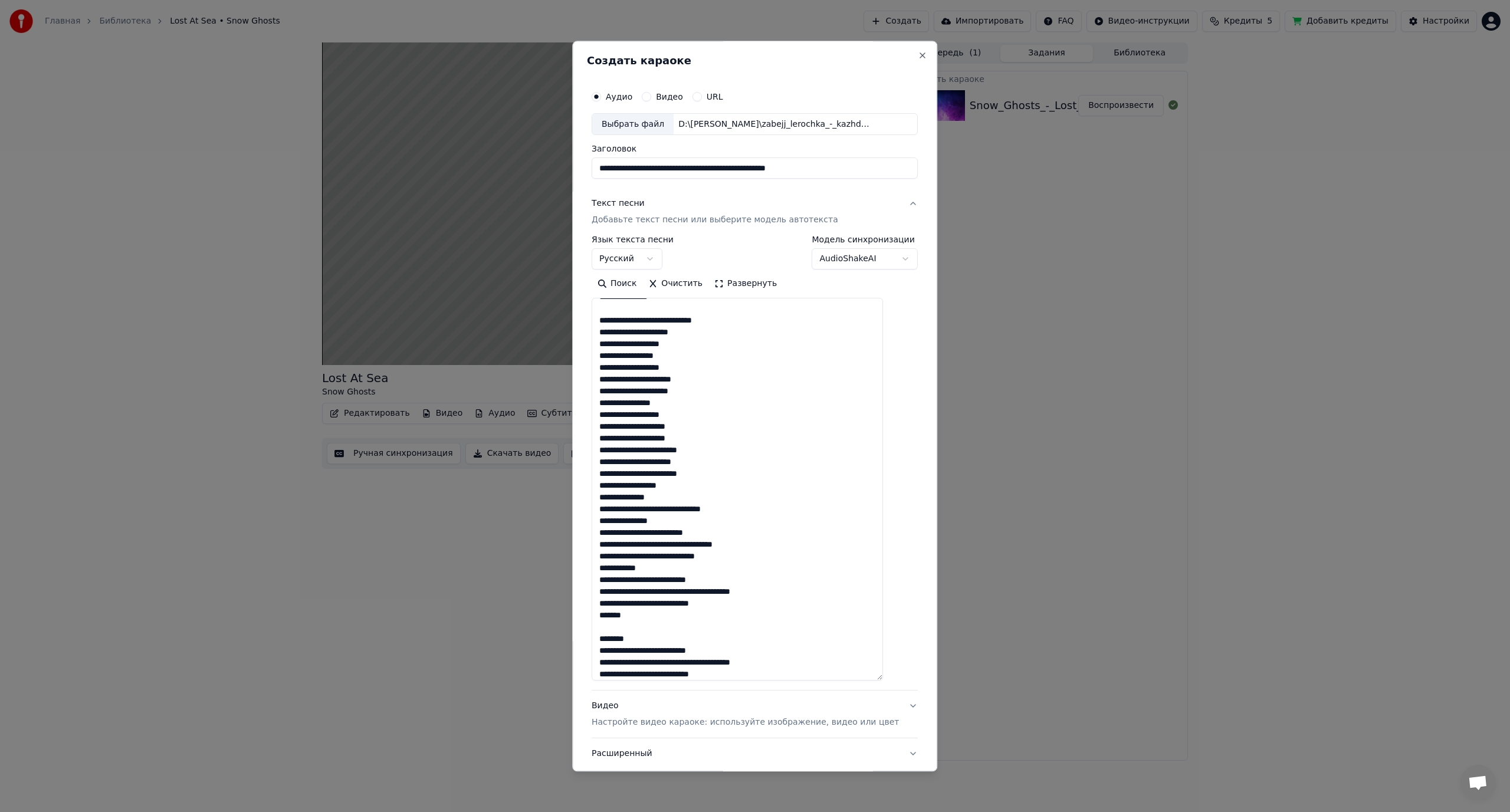
drag, startPoint x: 613, startPoint y: 483, endPoint x: 695, endPoint y: 564, distance: 115.3
click at [695, 564] on textarea at bounding box center [737, 490] width 291 height 383
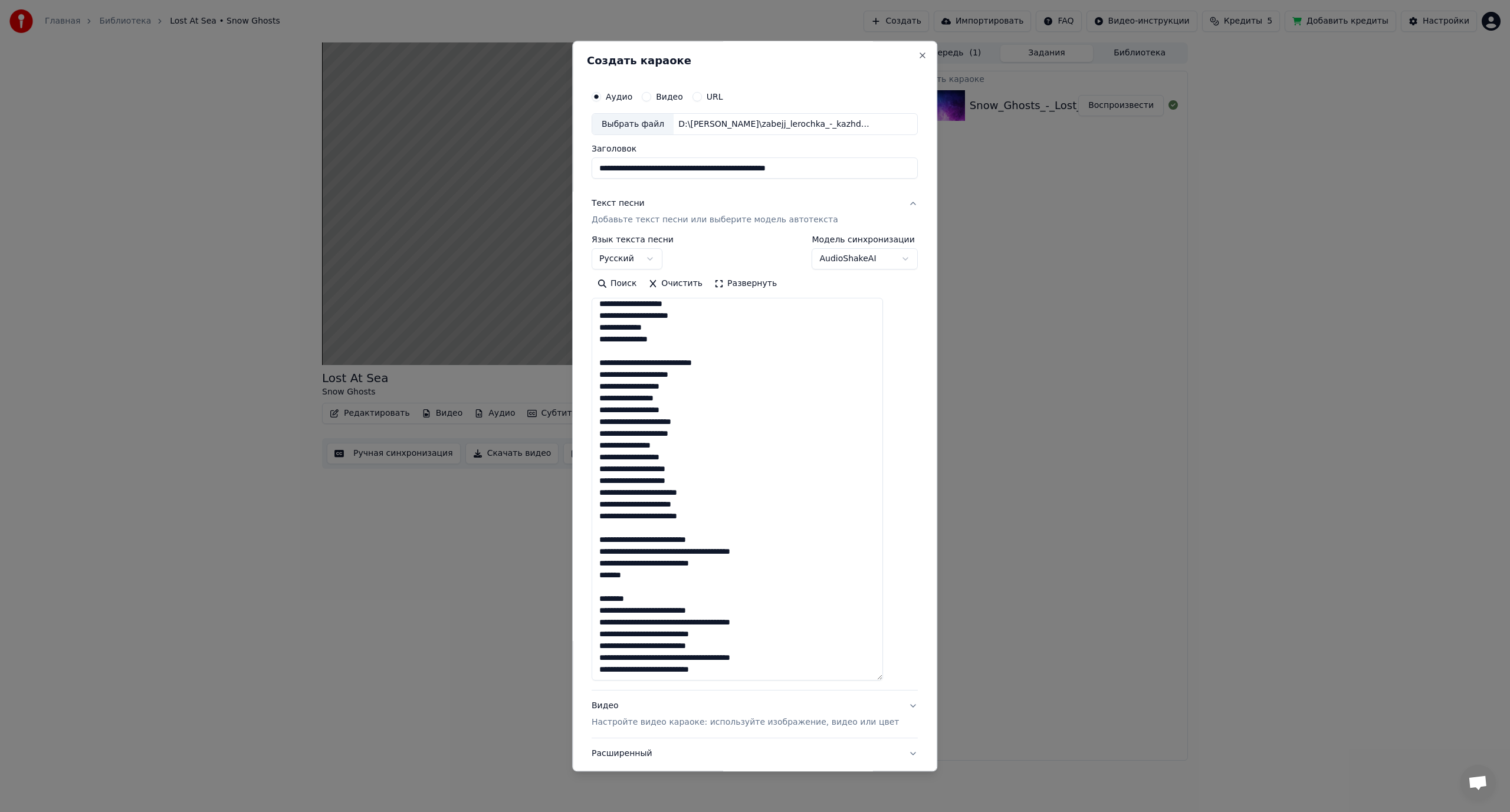
scroll to position [311, 0]
click at [666, 538] on textarea at bounding box center [737, 490] width 291 height 383
click at [696, 552] on textarea at bounding box center [737, 490] width 291 height 383
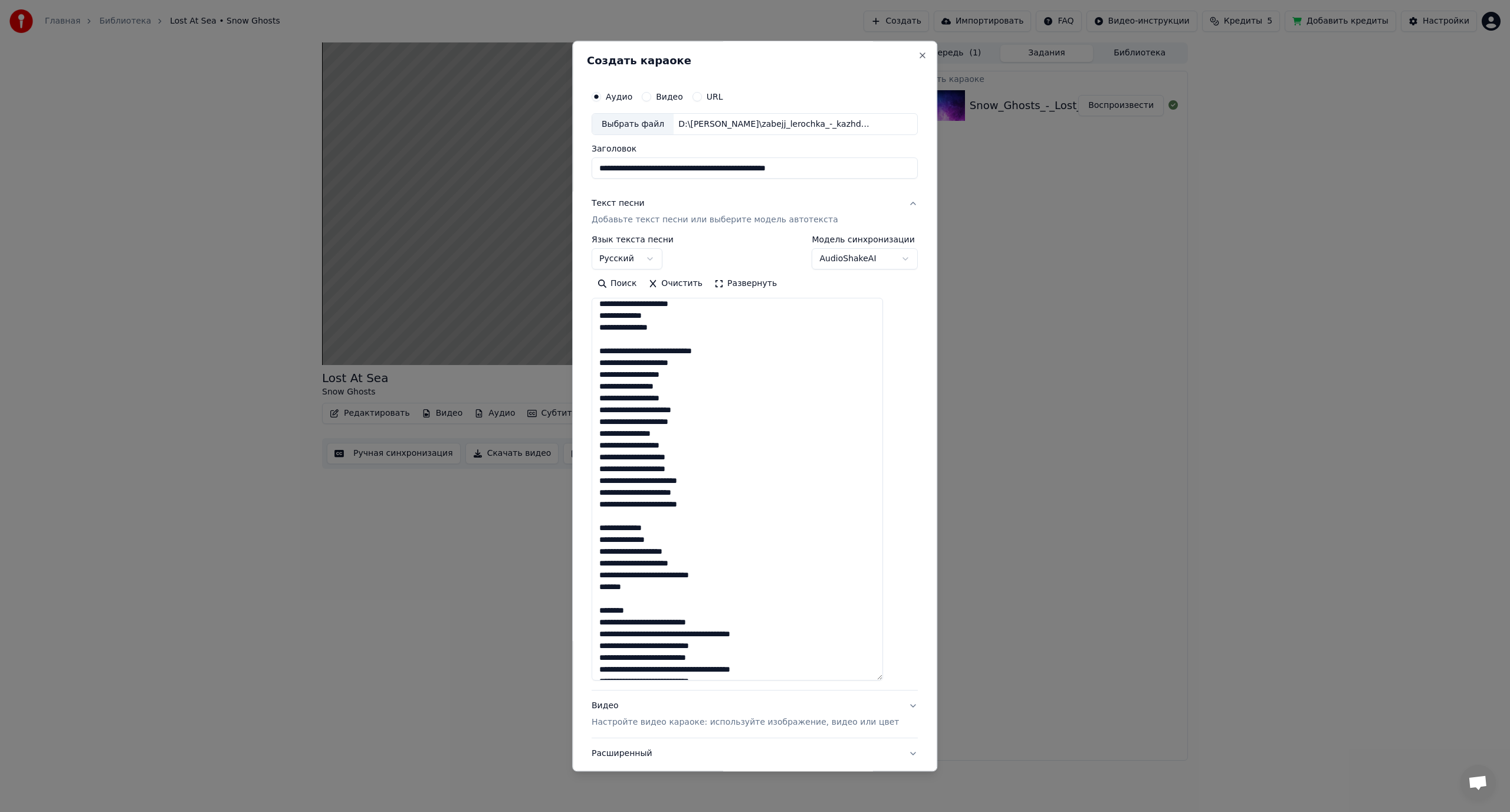
scroll to position [335, 0]
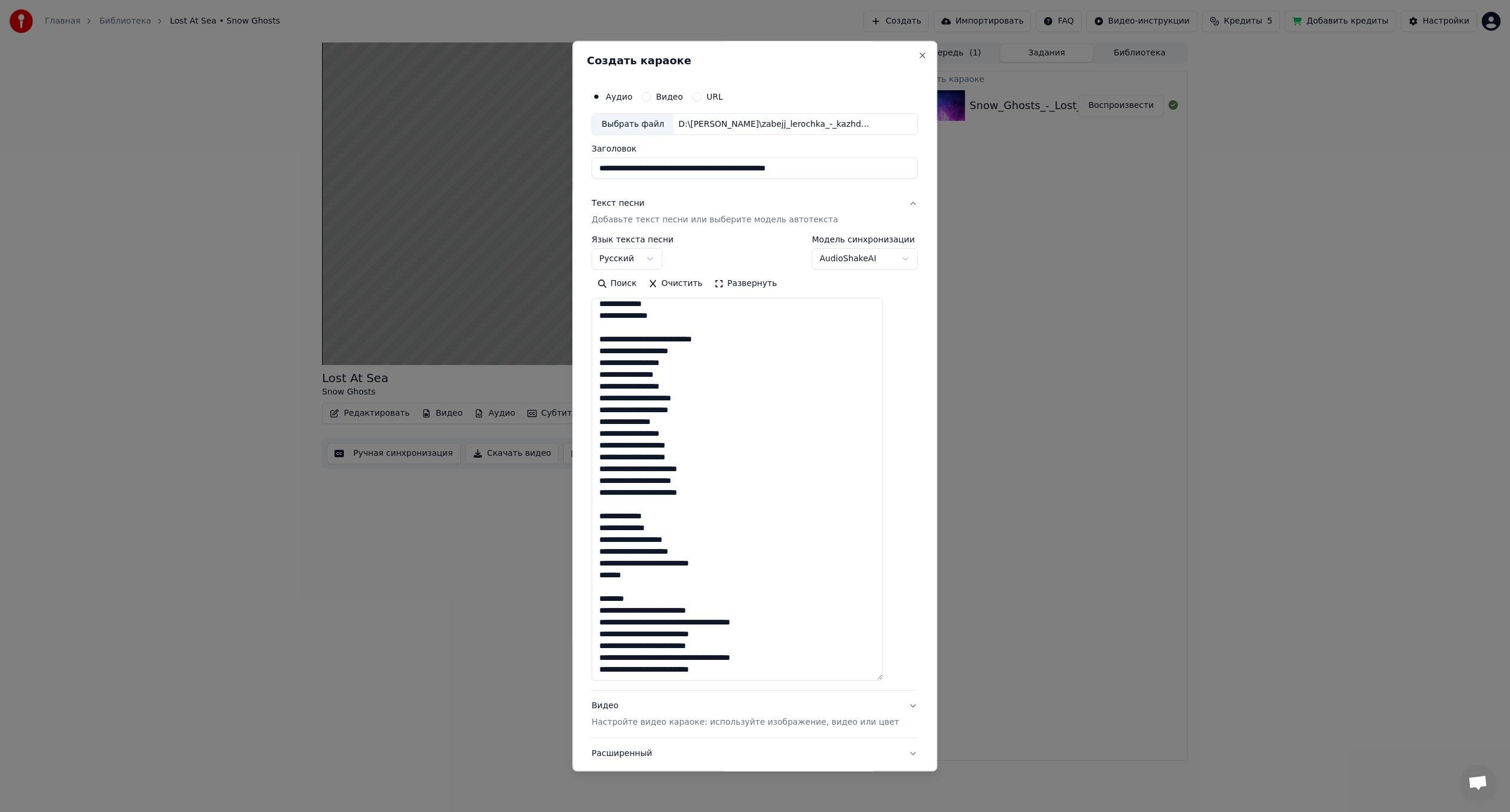
click at [666, 564] on textarea at bounding box center [737, 490] width 291 height 383
drag, startPoint x: 654, startPoint y: 596, endPoint x: 606, endPoint y: 601, distance: 48.3
click at [606, 601] on textarea at bounding box center [737, 490] width 291 height 383
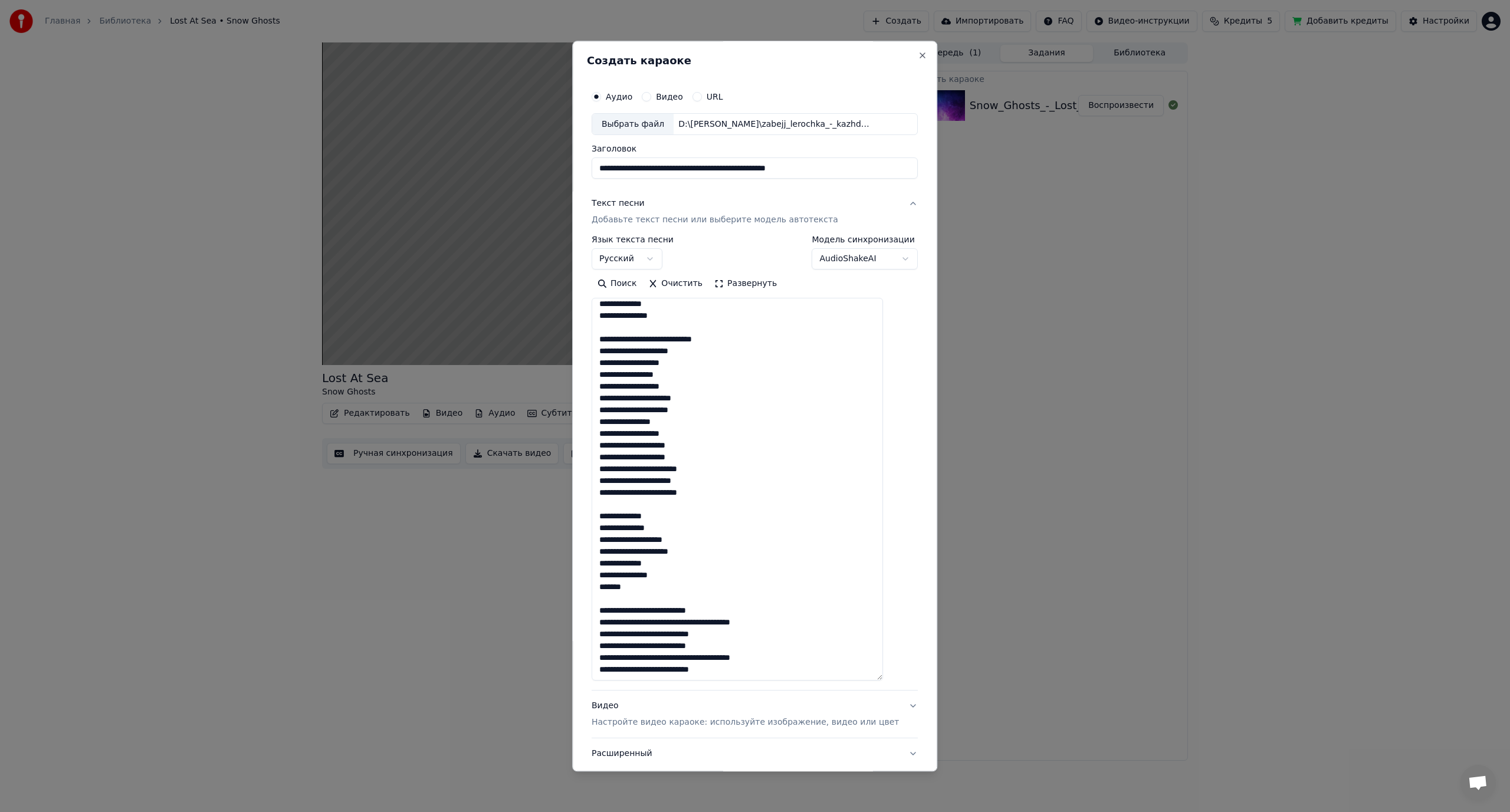
click at [665, 611] on textarea at bounding box center [737, 490] width 291 height 383
click at [696, 623] on textarea at bounding box center [737, 490] width 291 height 383
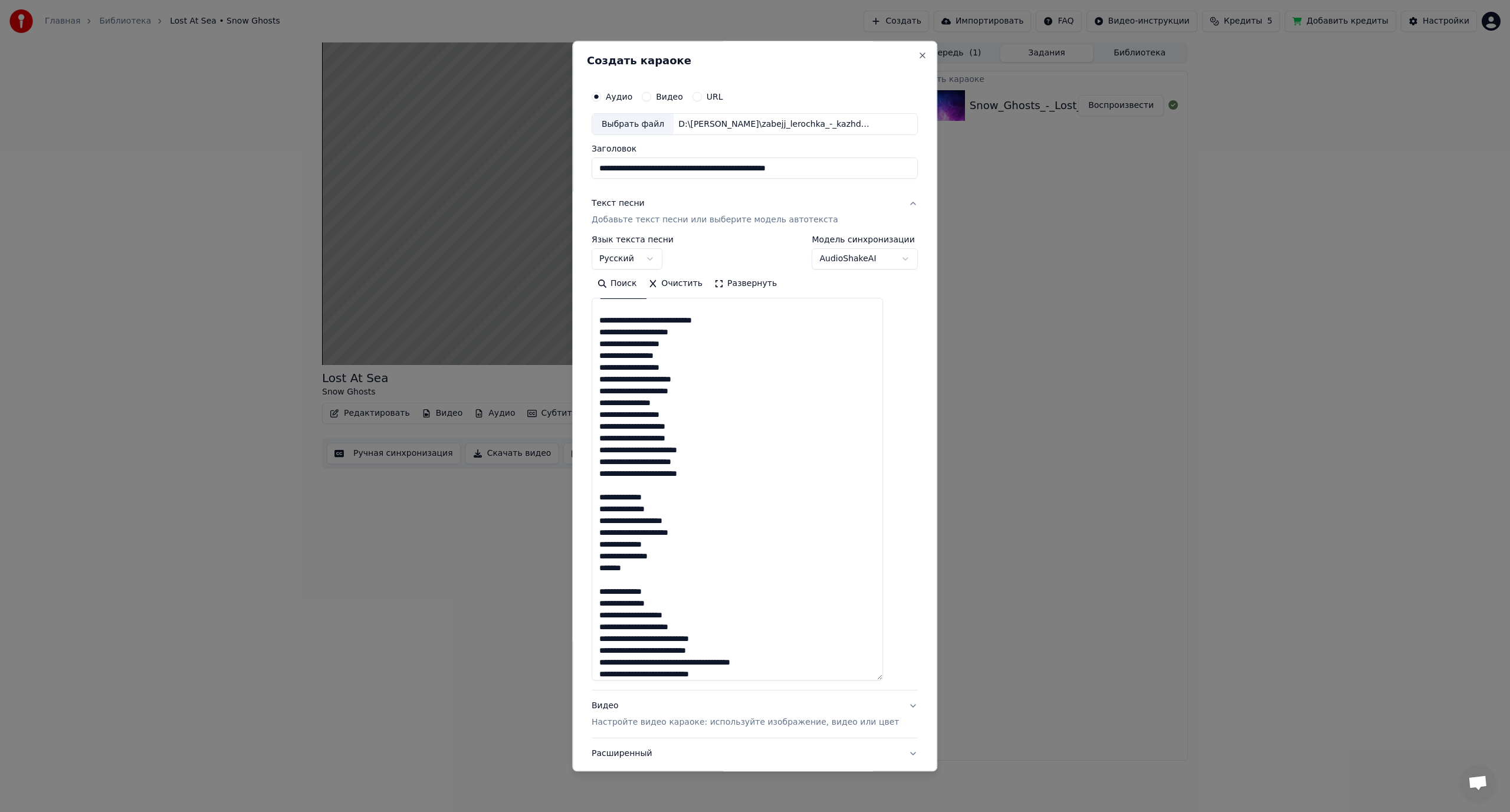
click at [666, 639] on textarea at bounding box center [737, 490] width 291 height 383
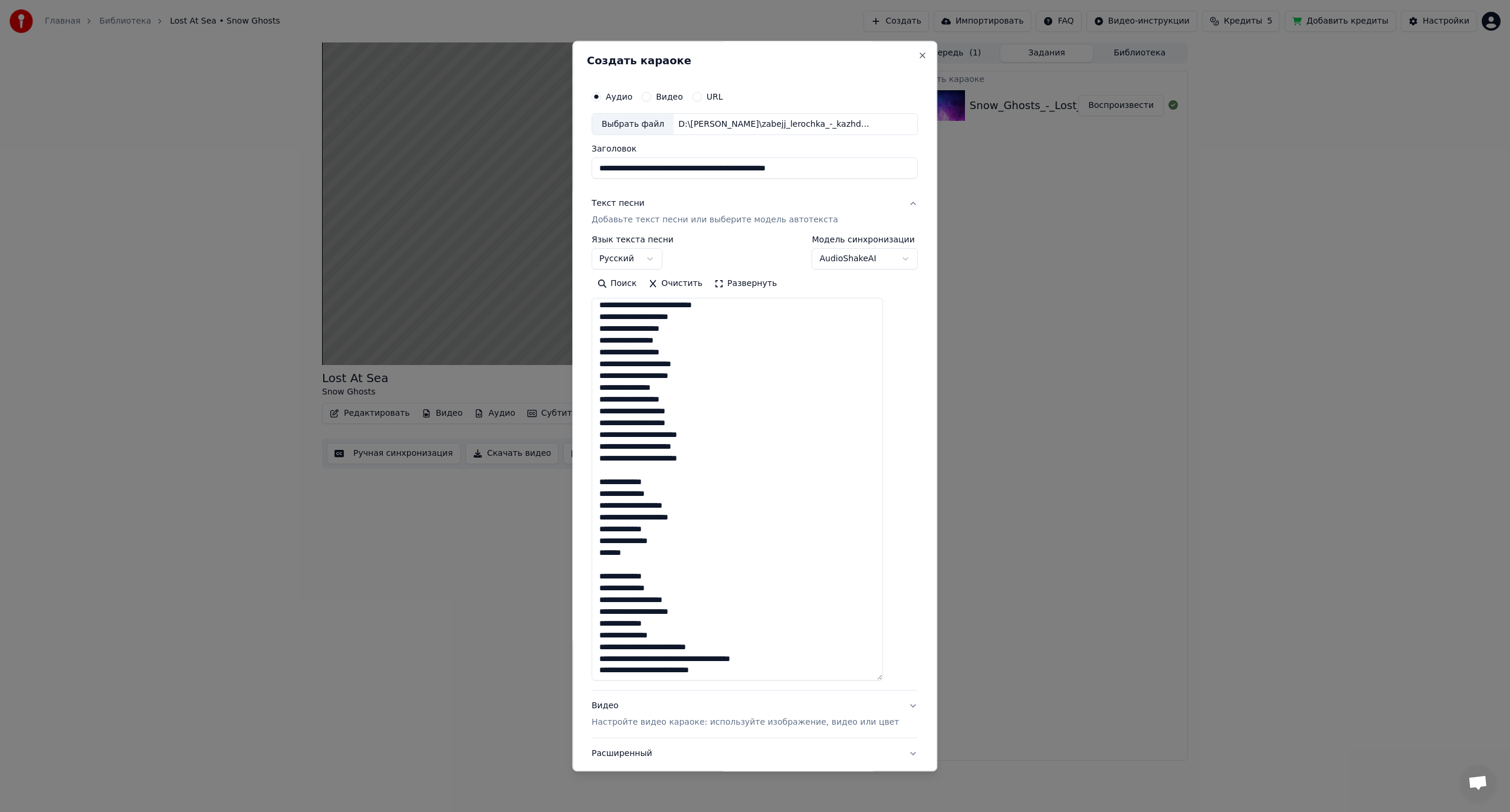
scroll to position [371, 0]
click at [666, 645] on textarea at bounding box center [737, 490] width 291 height 383
click at [695, 657] on textarea at bounding box center [737, 490] width 291 height 383
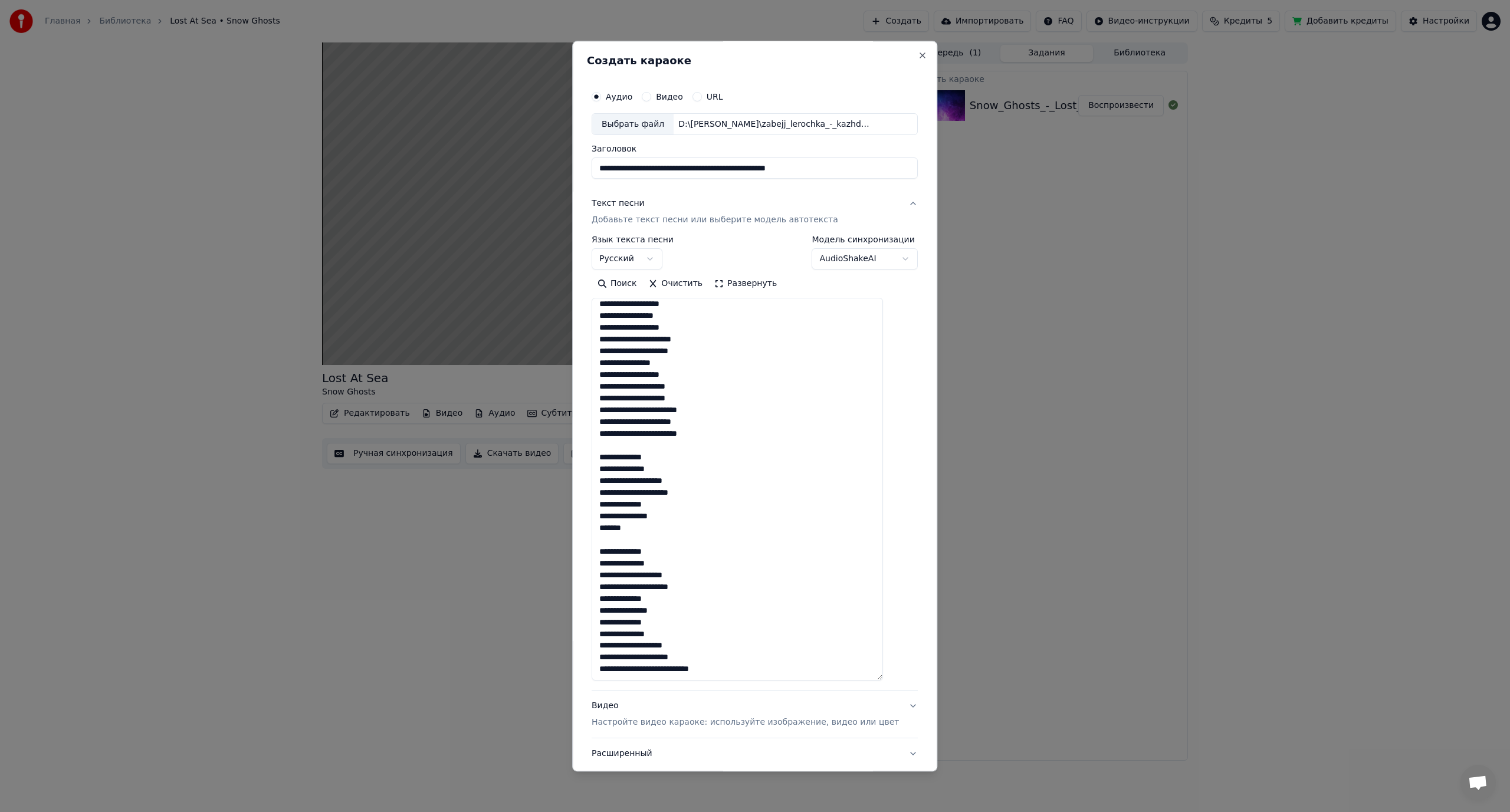
click at [666, 666] on textarea at bounding box center [737, 490] width 291 height 383
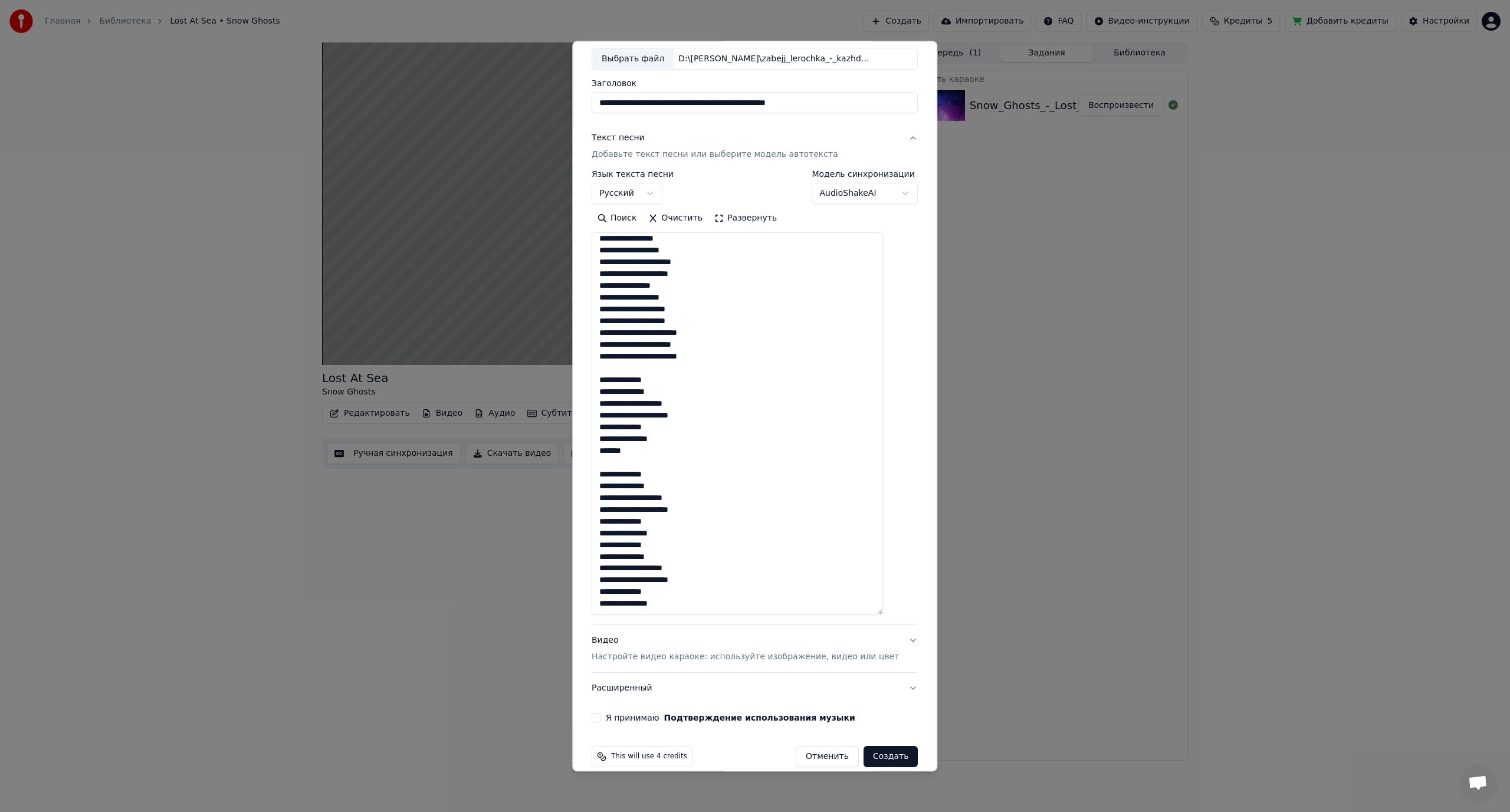
scroll to position [81, 0]
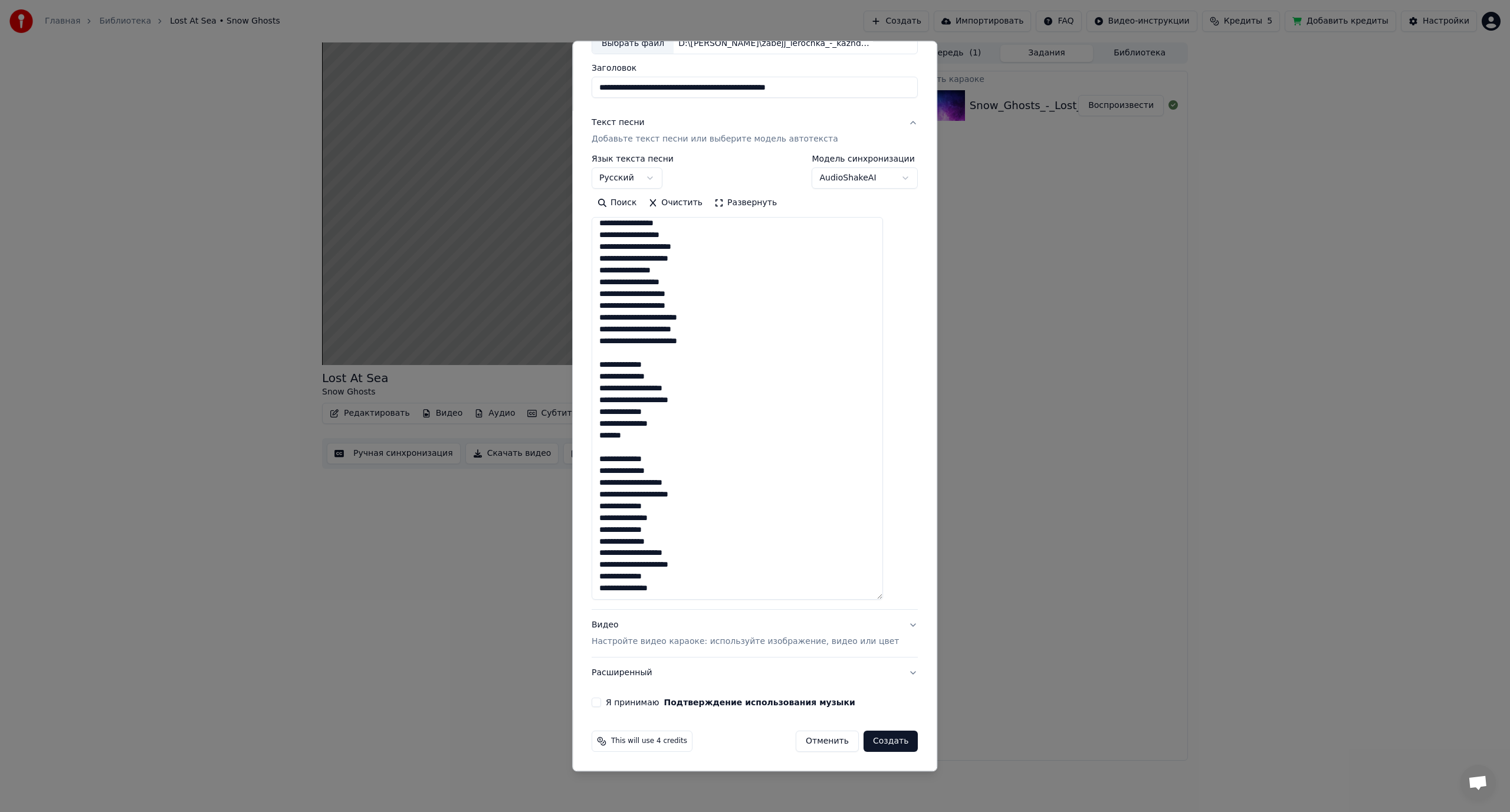
type textarea "**********"
click at [614, 699] on div "Я принимаю Подтверждение использования музыки" at bounding box center [755, 702] width 326 height 9
click at [601, 699] on button "Я принимаю Подтверждение использования музыки" at bounding box center [596, 702] width 9 height 9
click at [864, 739] on button "Создать" at bounding box center [891, 742] width 54 height 21
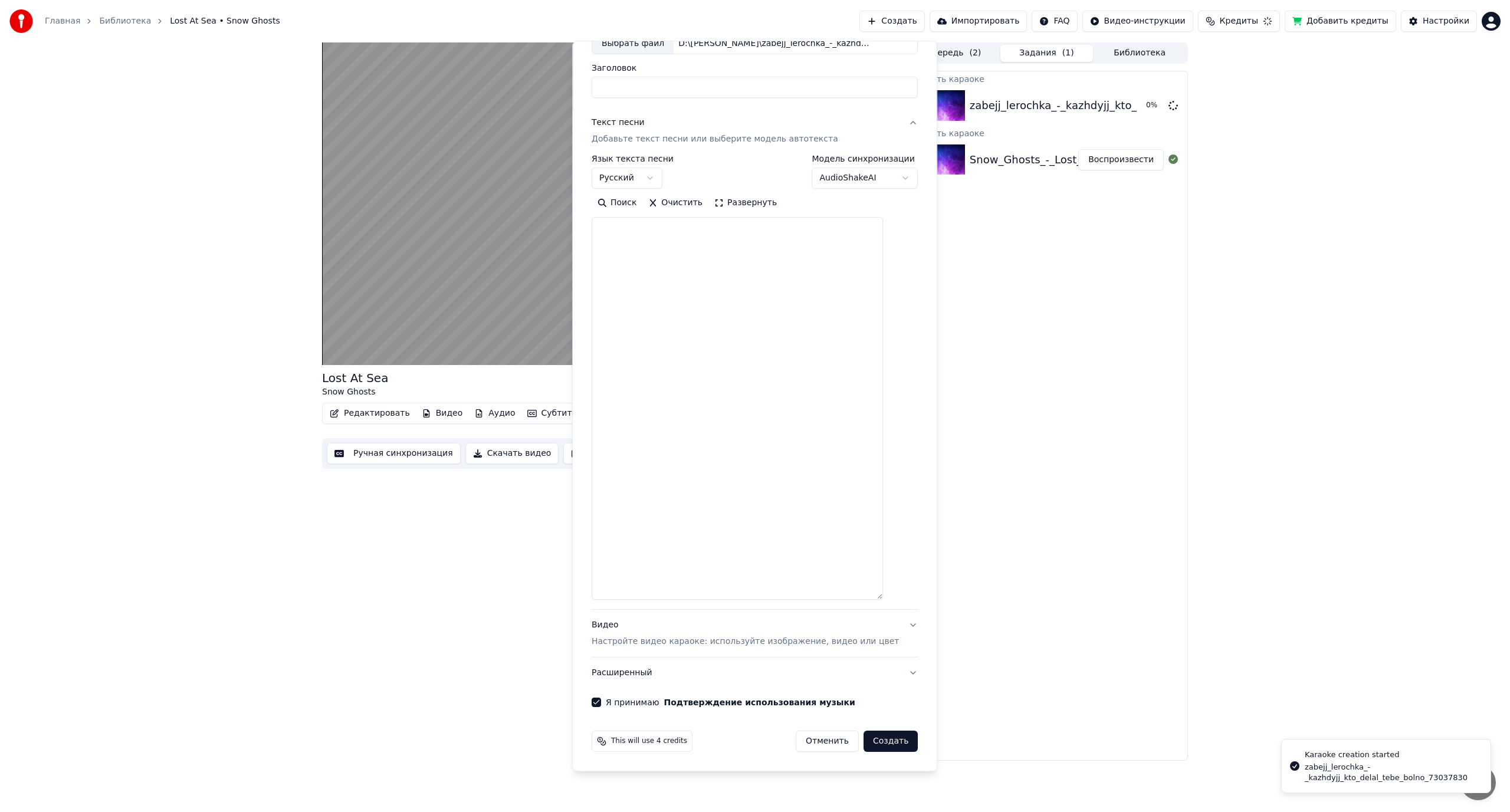
scroll to position [0, 0]
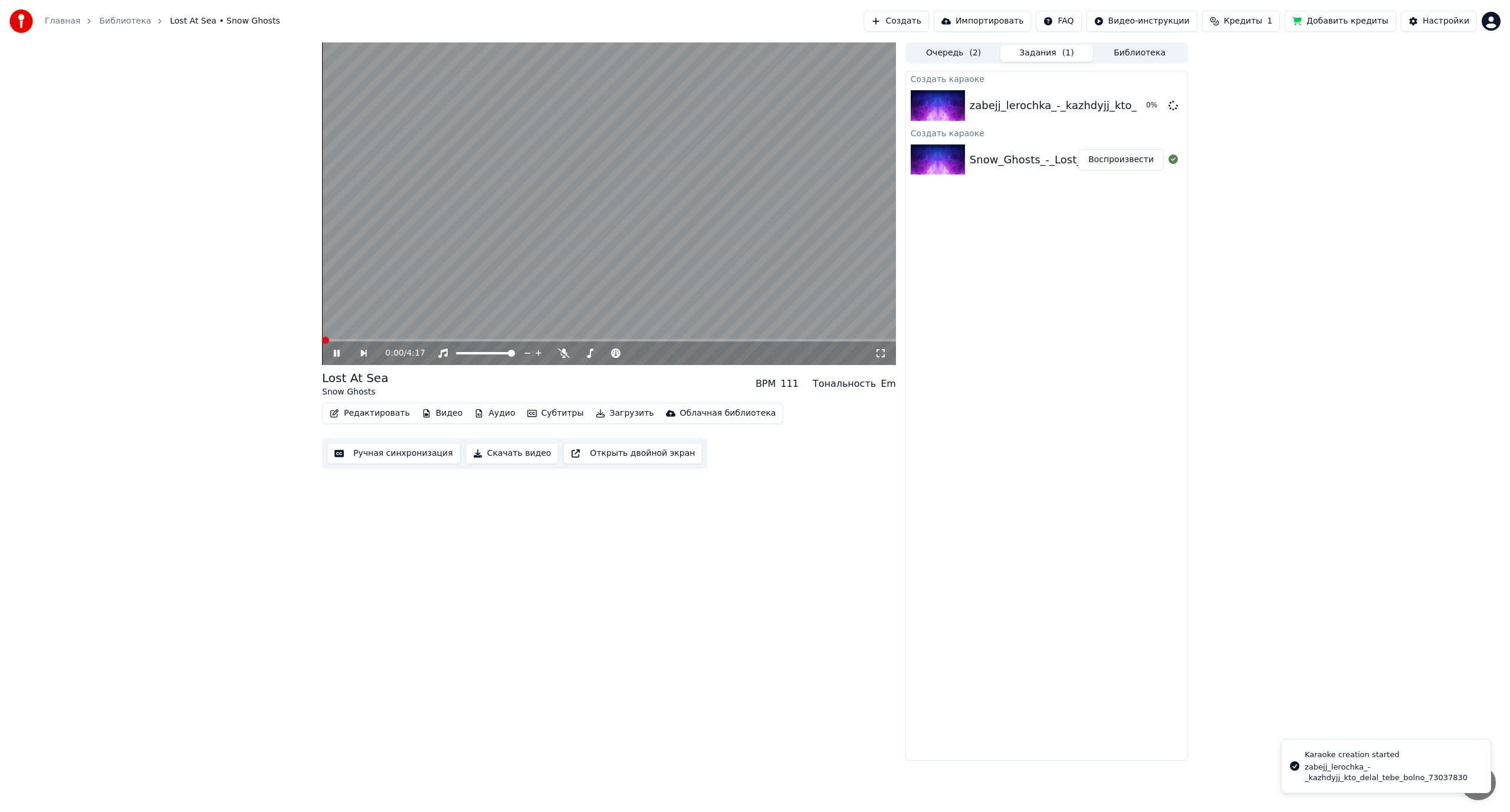
click at [322, 344] on span at bounding box center [325, 340] width 7 height 7
click at [462, 307] on video at bounding box center [609, 203] width 574 height 322
click at [478, 357] on span at bounding box center [481, 353] width 7 height 7
click at [561, 351] on icon at bounding box center [564, 353] width 12 height 9
click at [594, 357] on span at bounding box center [595, 353] width 7 height 7
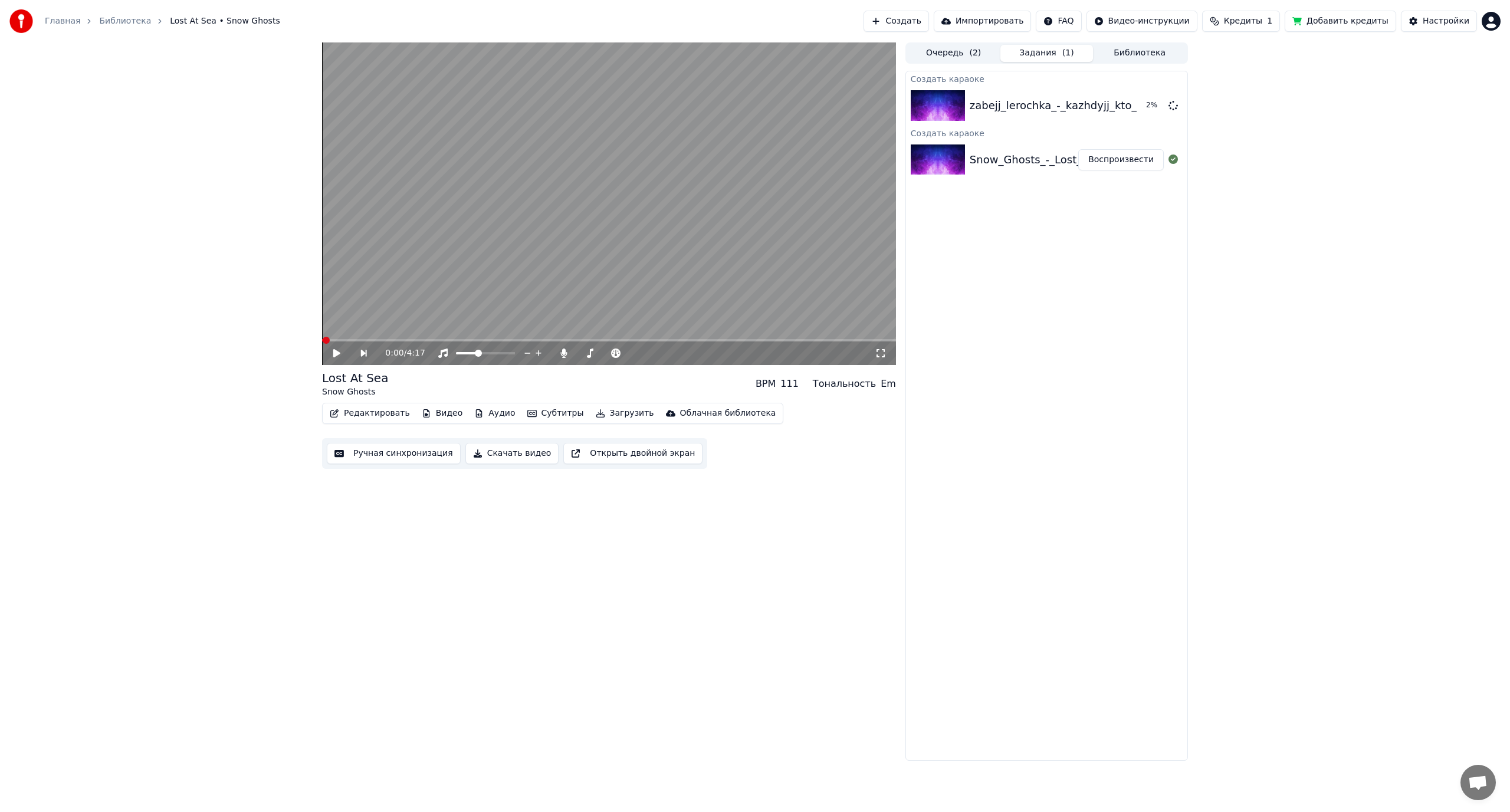
click at [323, 344] on span at bounding box center [326, 340] width 7 height 7
click at [572, 252] on video at bounding box center [609, 203] width 574 height 322
click at [628, 192] on video at bounding box center [609, 203] width 574 height 322
click at [1119, 105] on button "Воспроизвести" at bounding box center [1121, 106] width 86 height 21
click at [688, 187] on video at bounding box center [609, 203] width 574 height 322
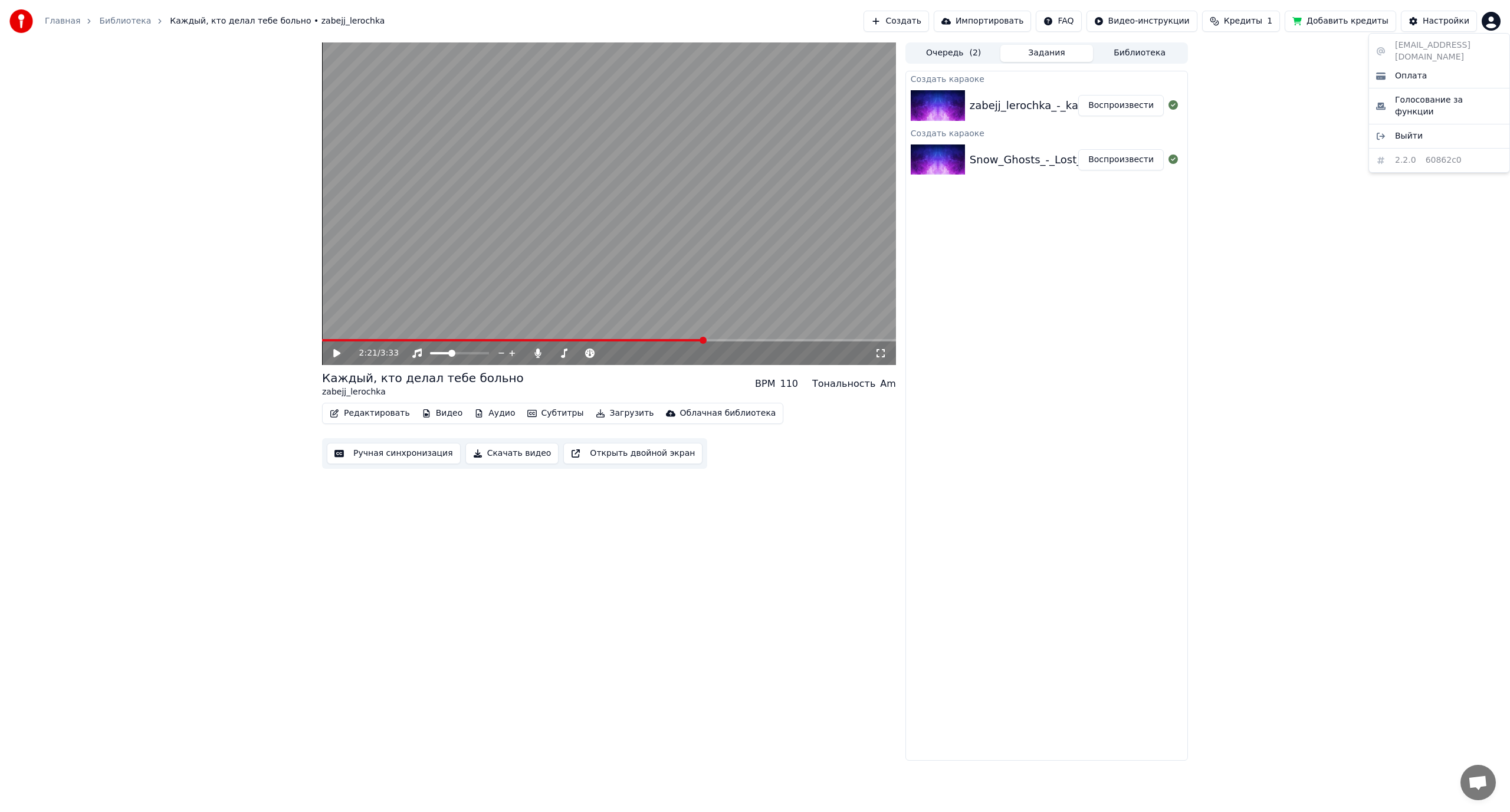
click at [1492, 21] on html "Главная Библиотека Каждый, кто делал тебе больно • zabejj_lerochka Создать Импо…" at bounding box center [755, 406] width 1510 height 812
click at [1405, 130] on span "Выйти" at bounding box center [1409, 136] width 28 height 12
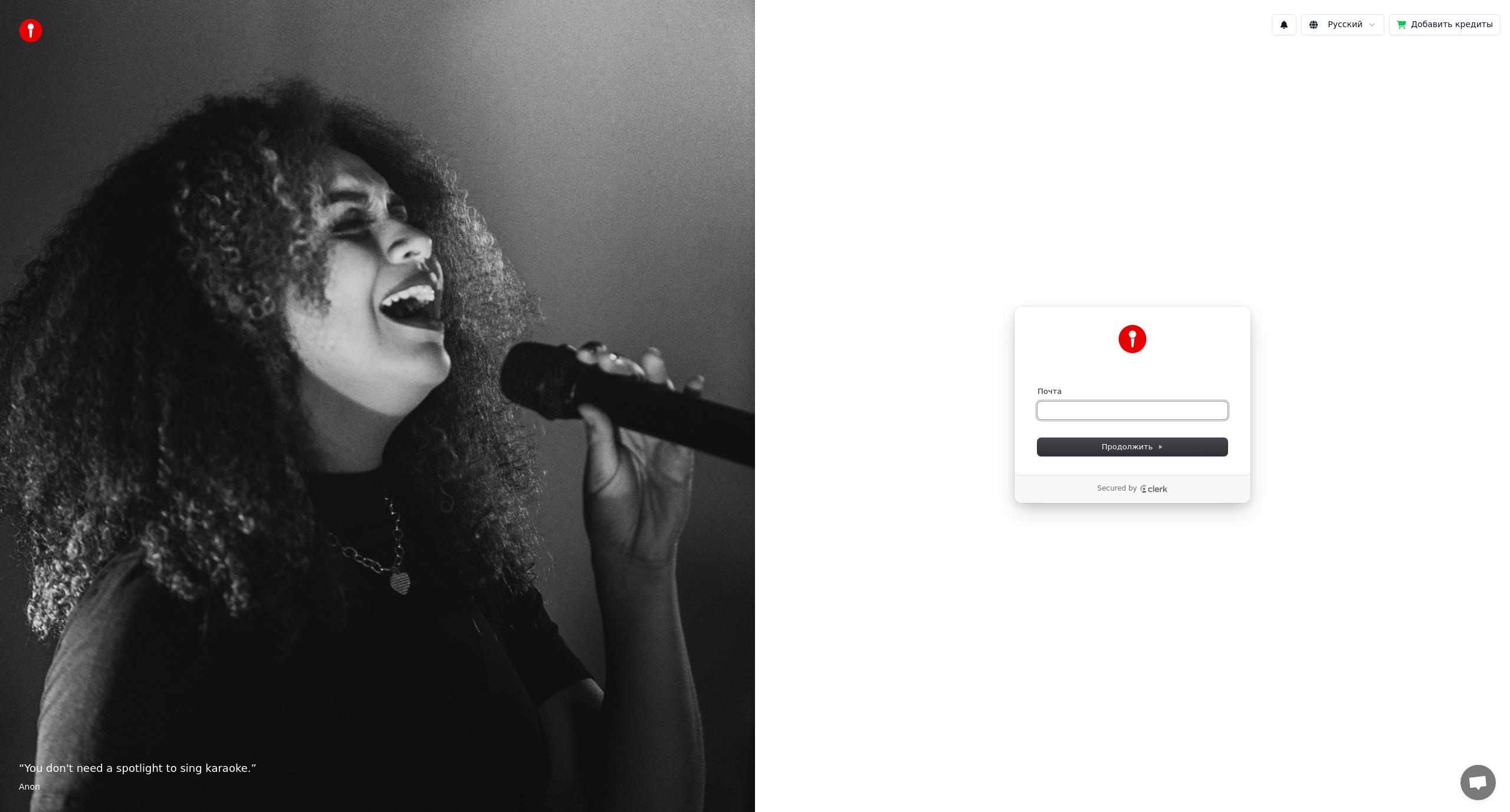
click at [1121, 403] on input "Почта" at bounding box center [1132, 410] width 190 height 18
paste input "**********"
click at [1145, 448] on span "Продолжить" at bounding box center [1133, 447] width 62 height 11
type input "**********"
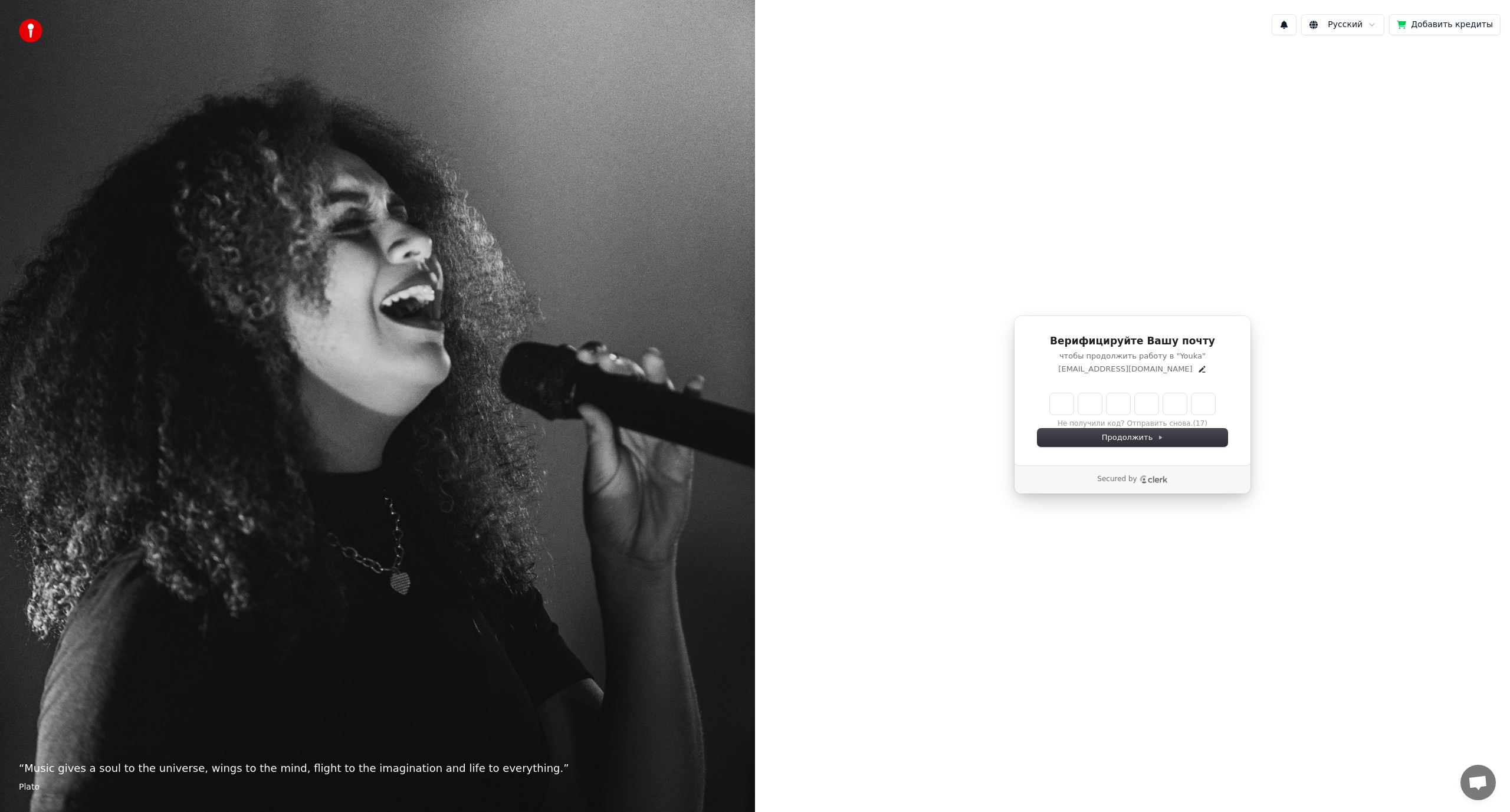
click at [1060, 403] on input "Enter verification code" at bounding box center [1133, 404] width 165 height 21
paste input "******"
type input "******"
